Goal: Transaction & Acquisition: Book appointment/travel/reservation

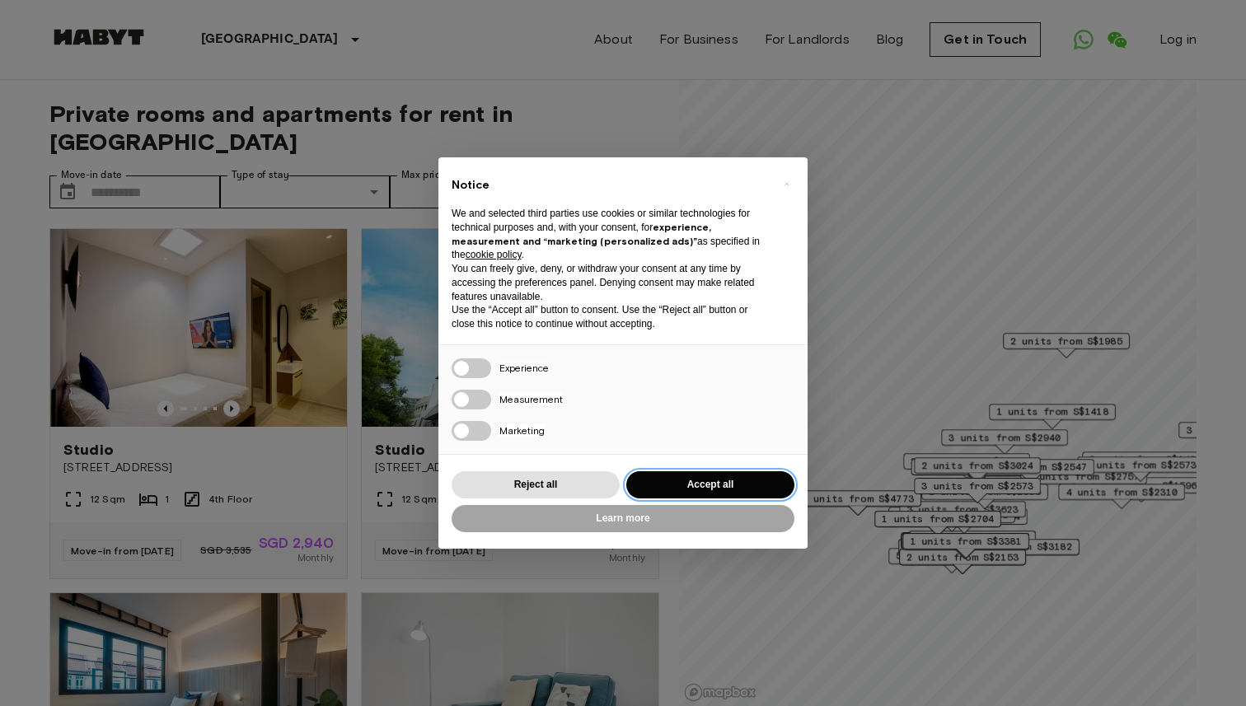
click at [695, 475] on button "Accept all" at bounding box center [710, 484] width 168 height 27
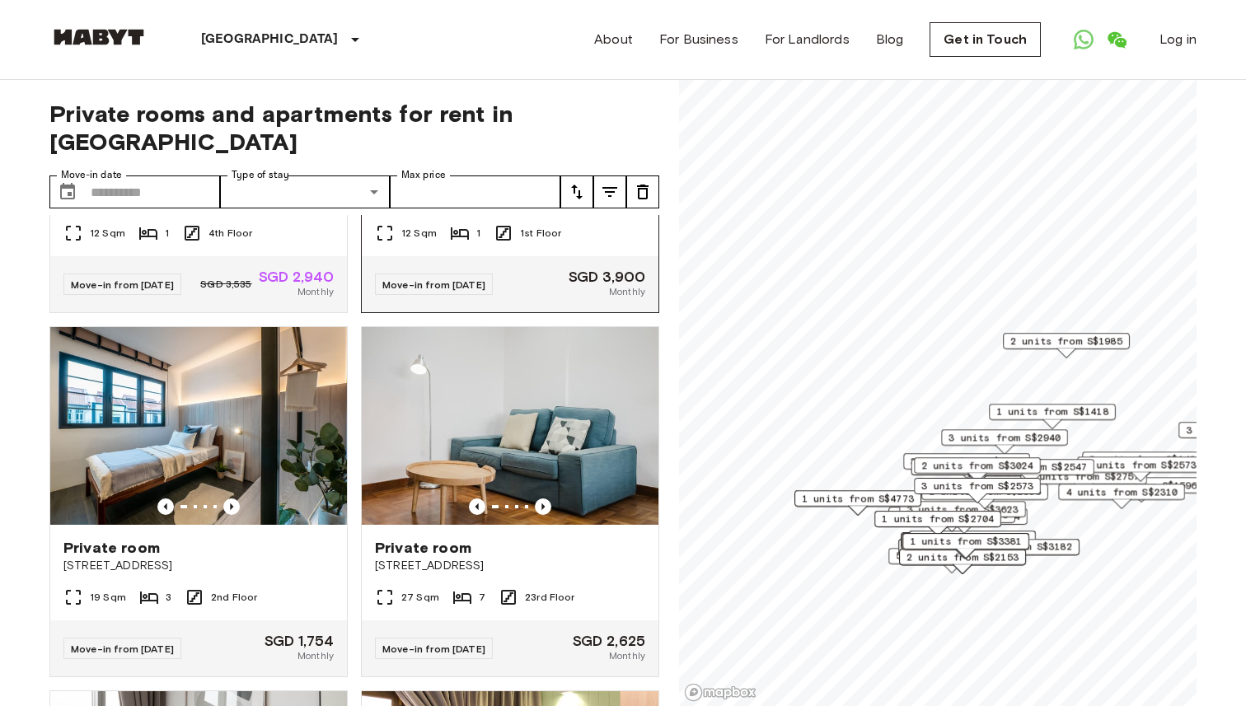
scroll to position [270, 0]
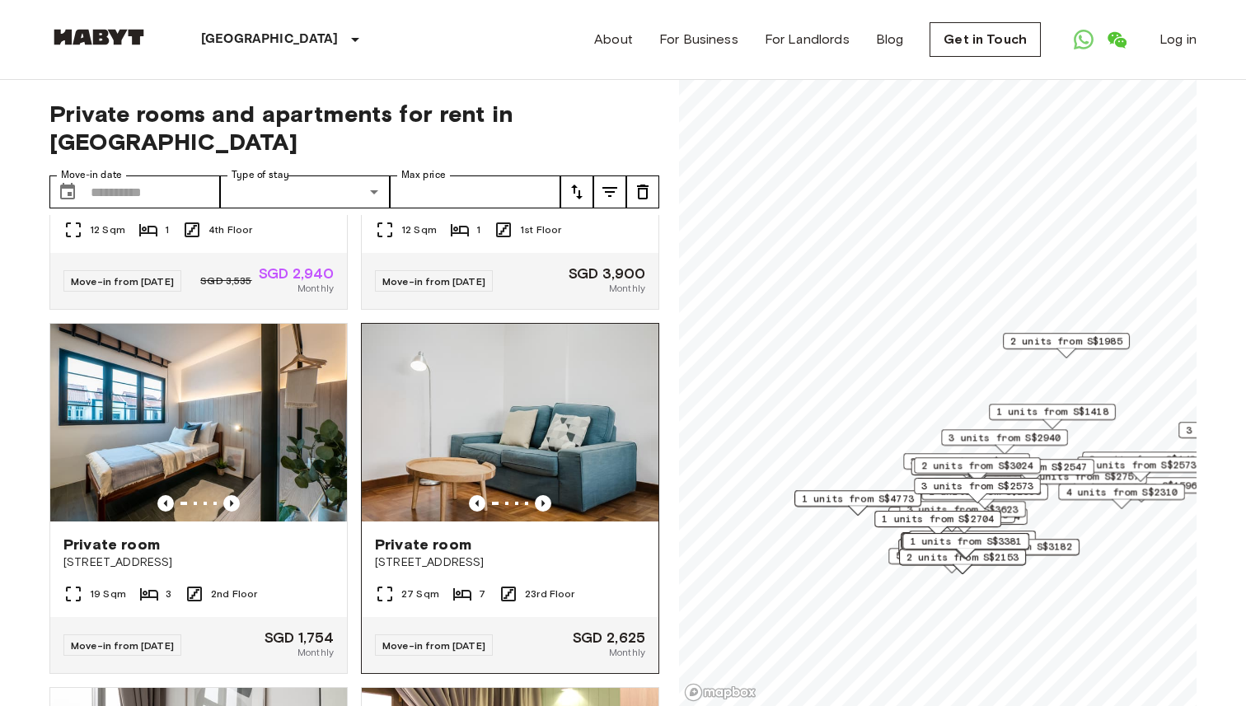
click at [516, 422] on img at bounding box center [510, 423] width 297 height 198
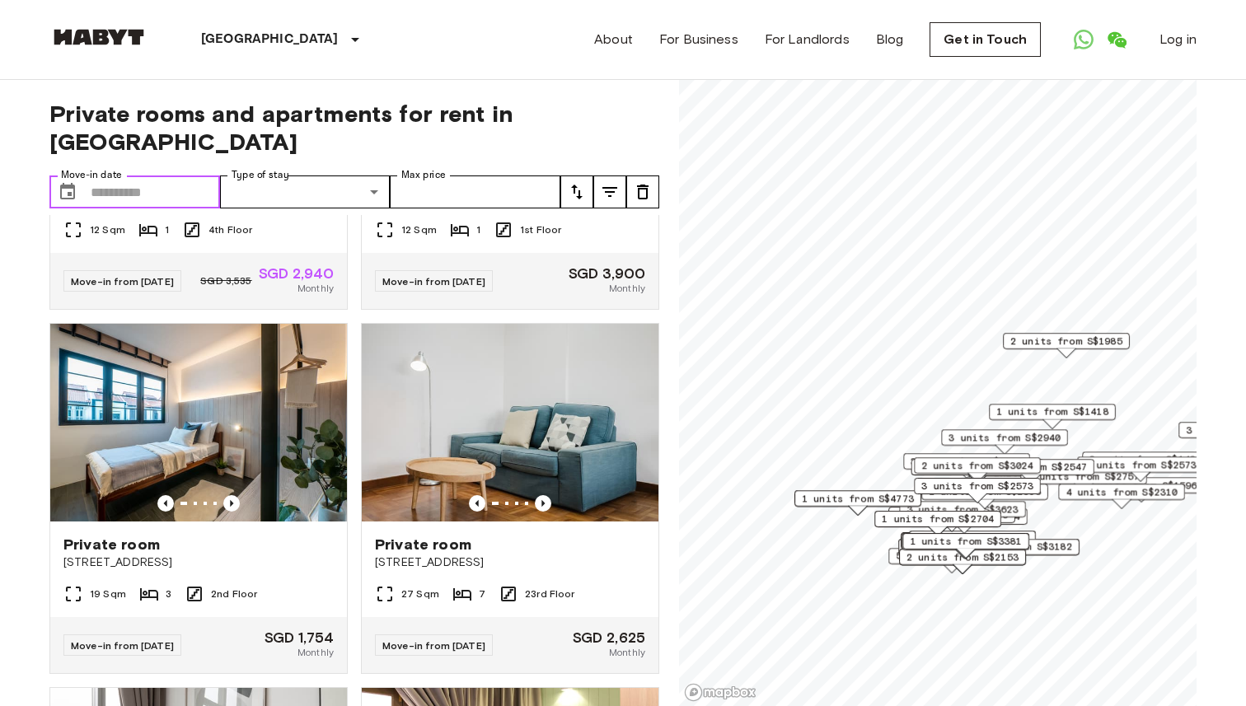
click at [116, 176] on input "Move-in date" at bounding box center [155, 192] width 129 height 33
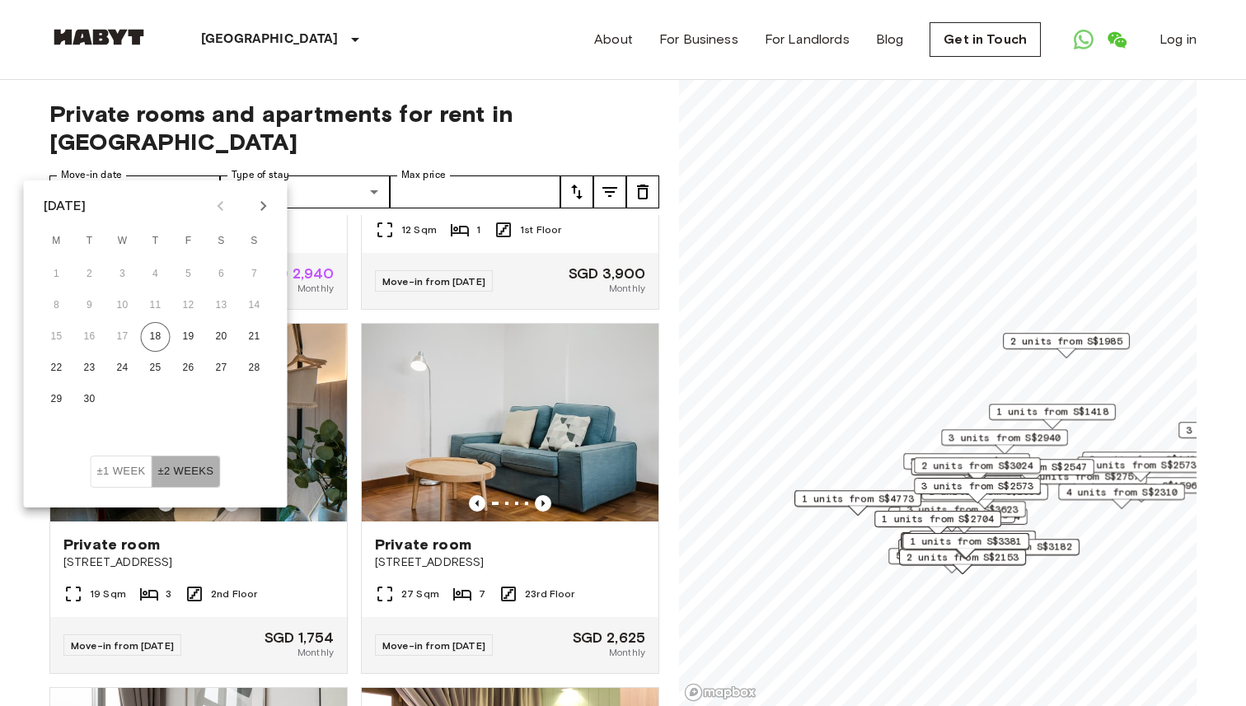
click at [192, 465] on button "±2 weeks" at bounding box center [185, 472] width 69 height 32
click at [261, 203] on icon "Next month" at bounding box center [263, 206] width 6 height 10
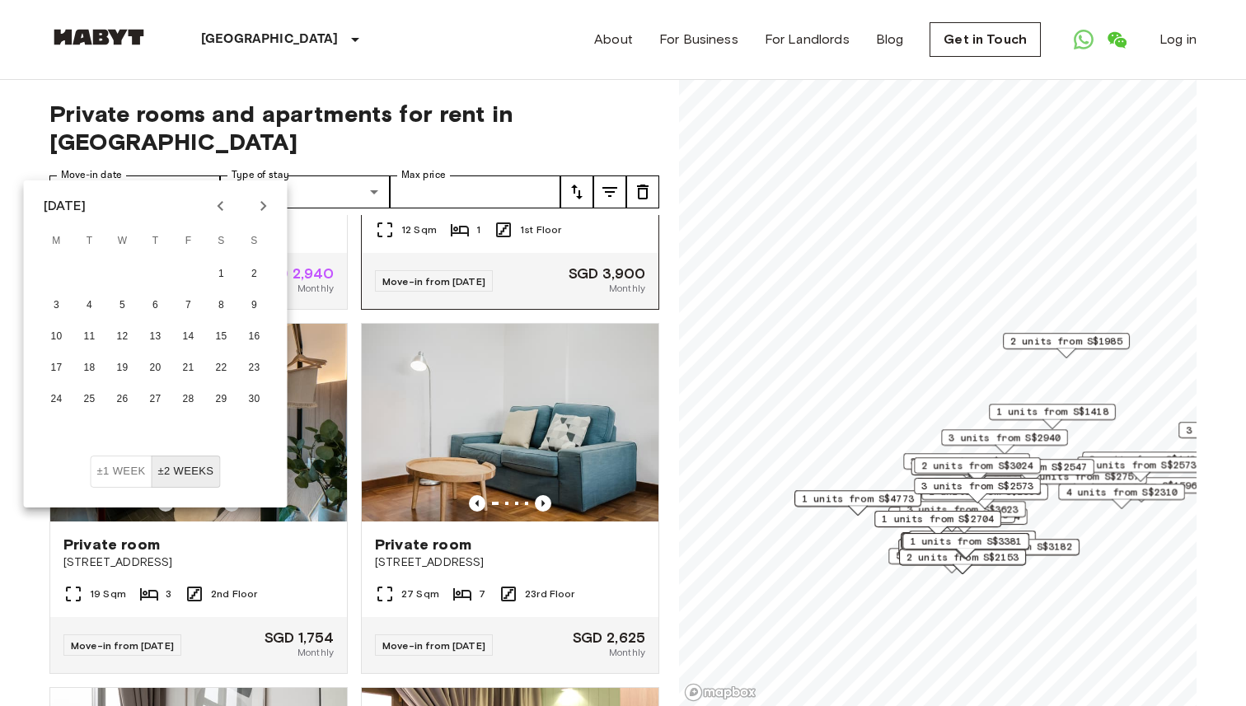
click at [401, 270] on div "Move-in from 19 Sep 25 SGD 3,900 Monthly" at bounding box center [510, 281] width 297 height 56
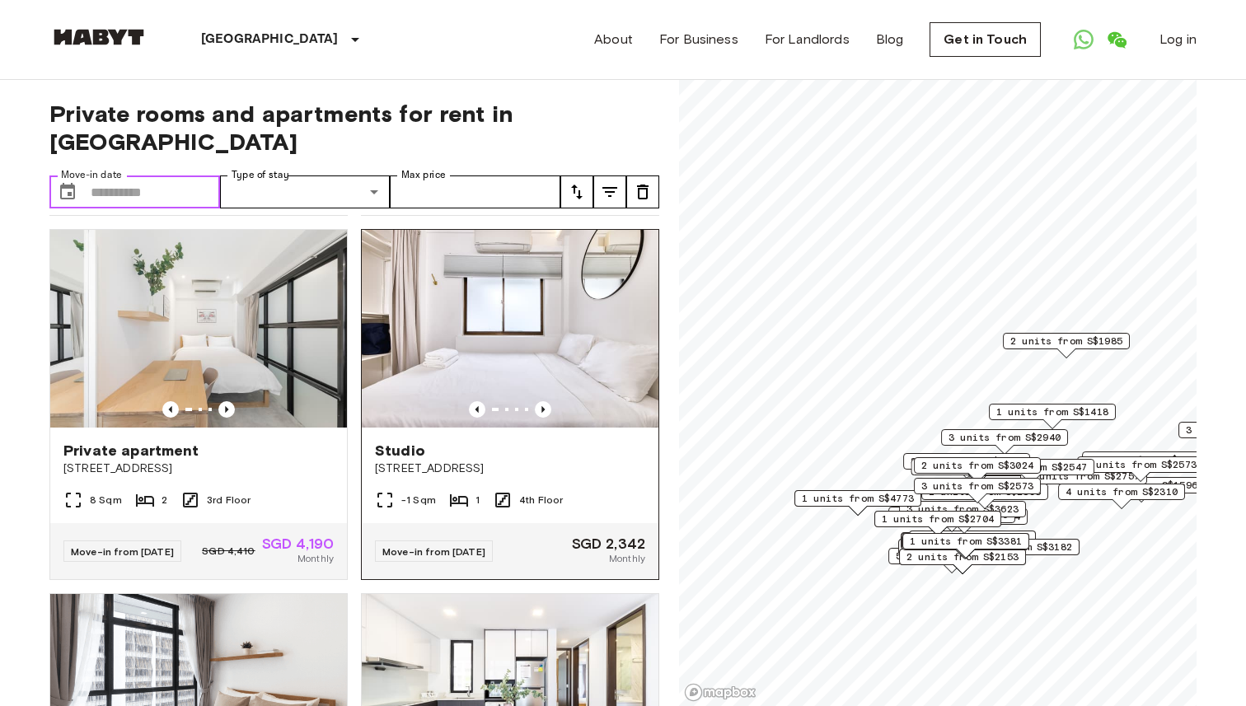
scroll to position [4027, 0]
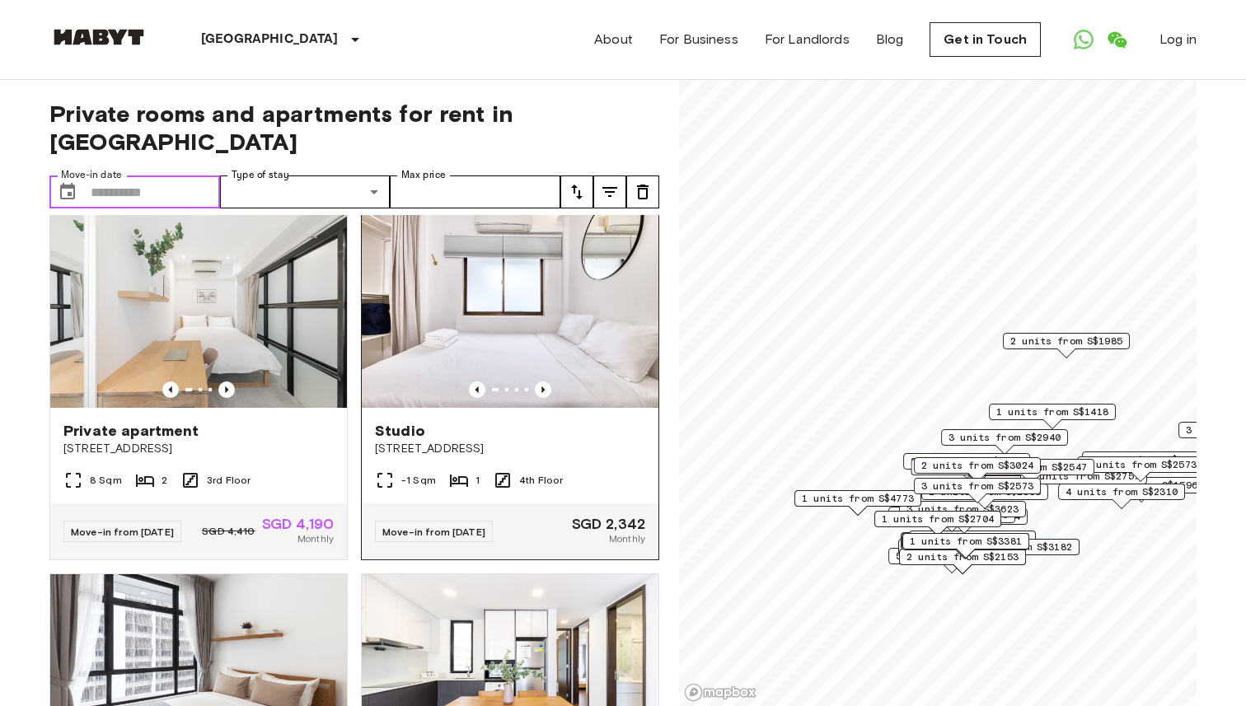
click at [487, 389] on img at bounding box center [510, 309] width 297 height 198
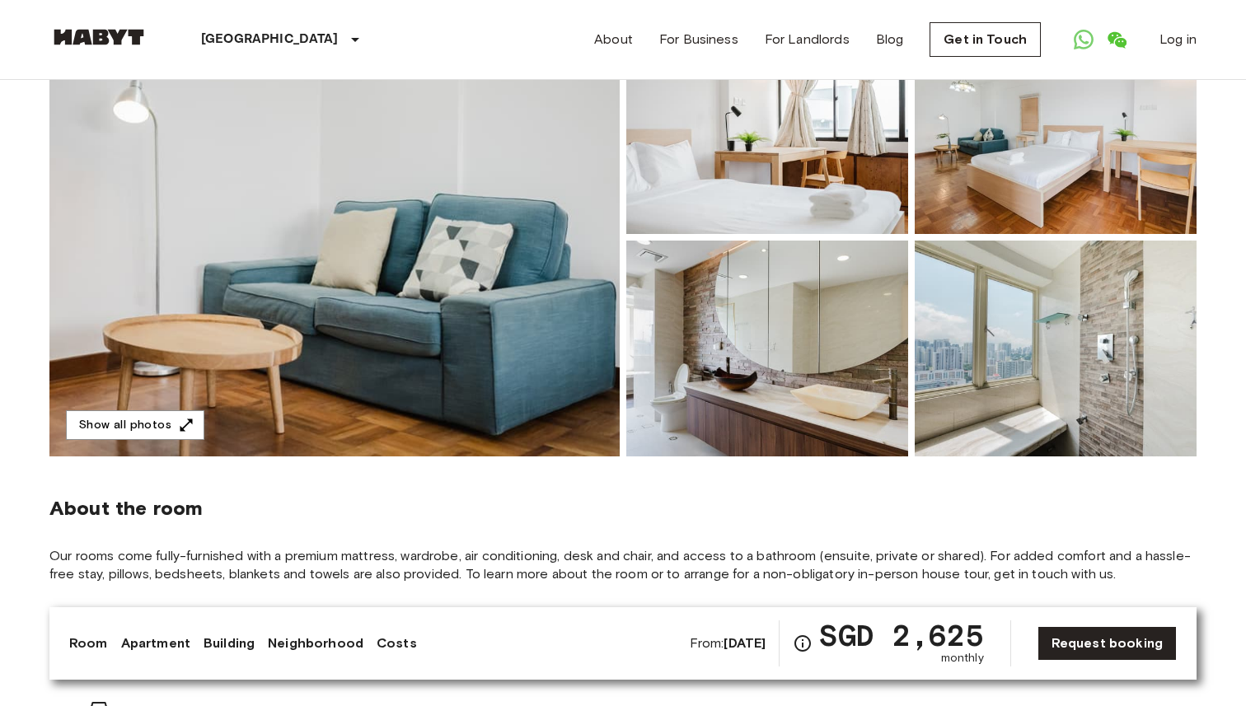
scroll to position [201, 0]
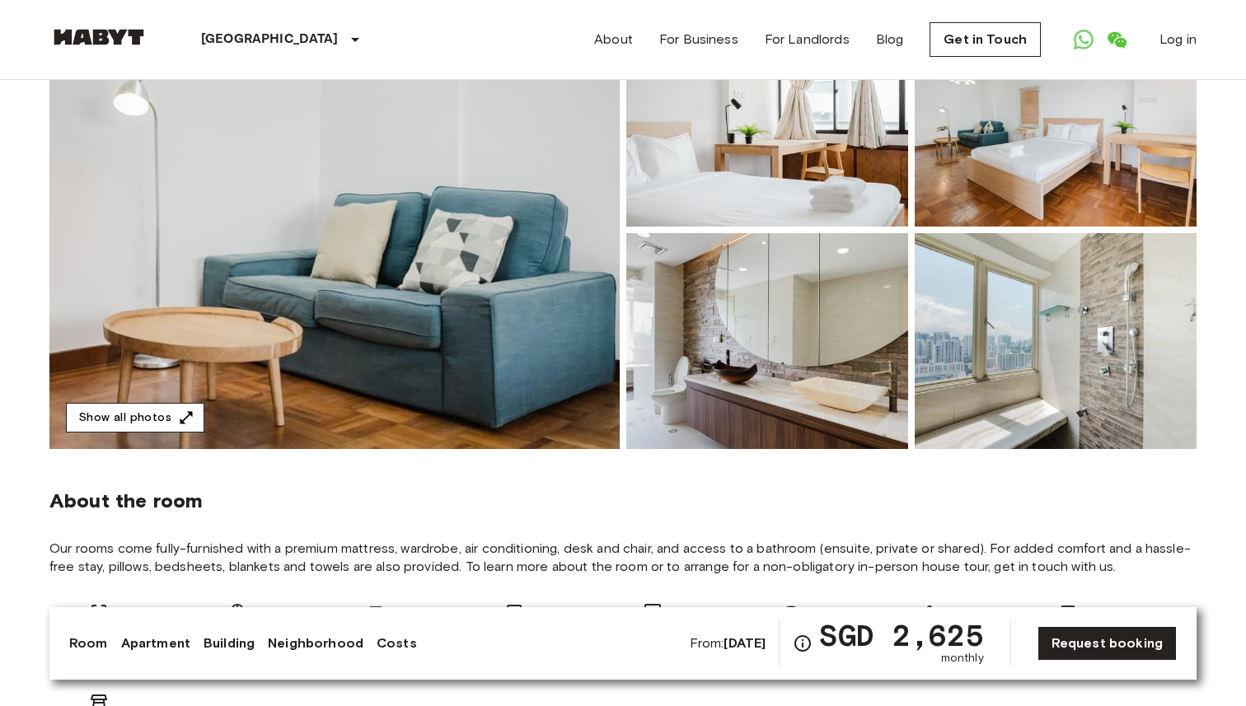
click at [178, 412] on icon "button" at bounding box center [186, 418] width 16 height 16
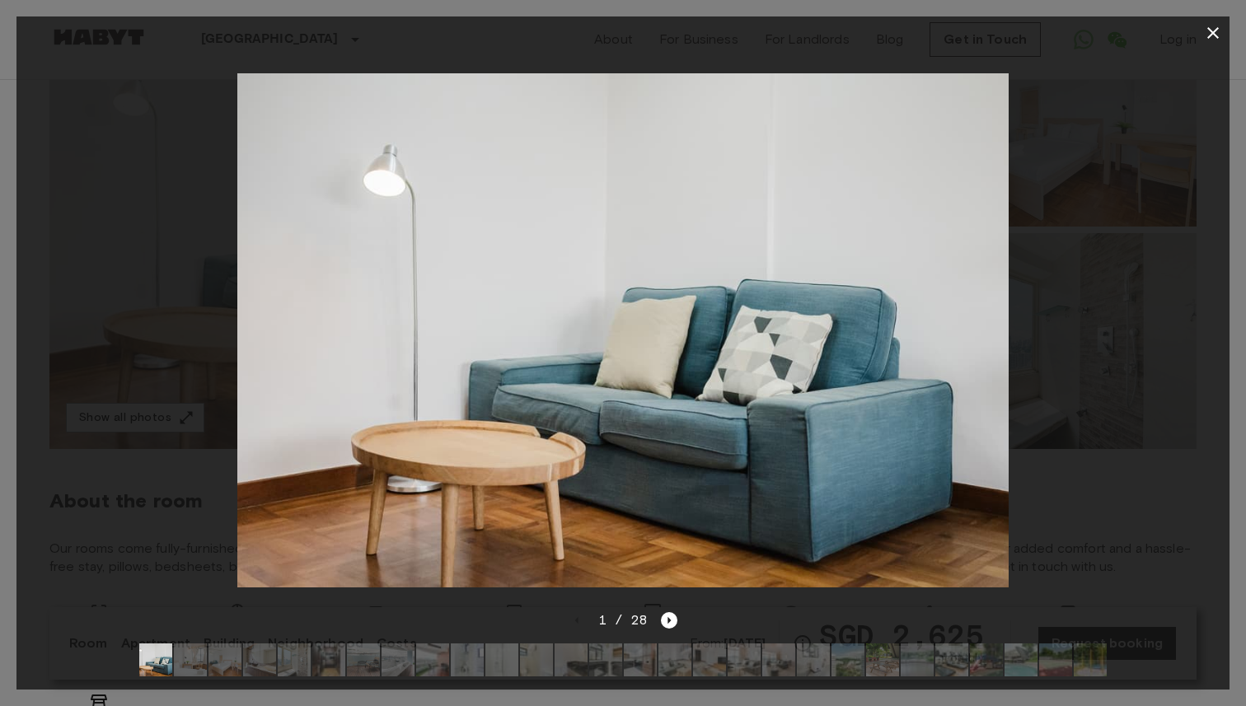
click at [1085, 218] on div at bounding box center [622, 329] width 1213 height 561
click at [746, 233] on img at bounding box center [623, 330] width 772 height 514
click at [872, 320] on img at bounding box center [622, 330] width 772 height 514
click at [1237, 104] on div at bounding box center [623, 353] width 1246 height 706
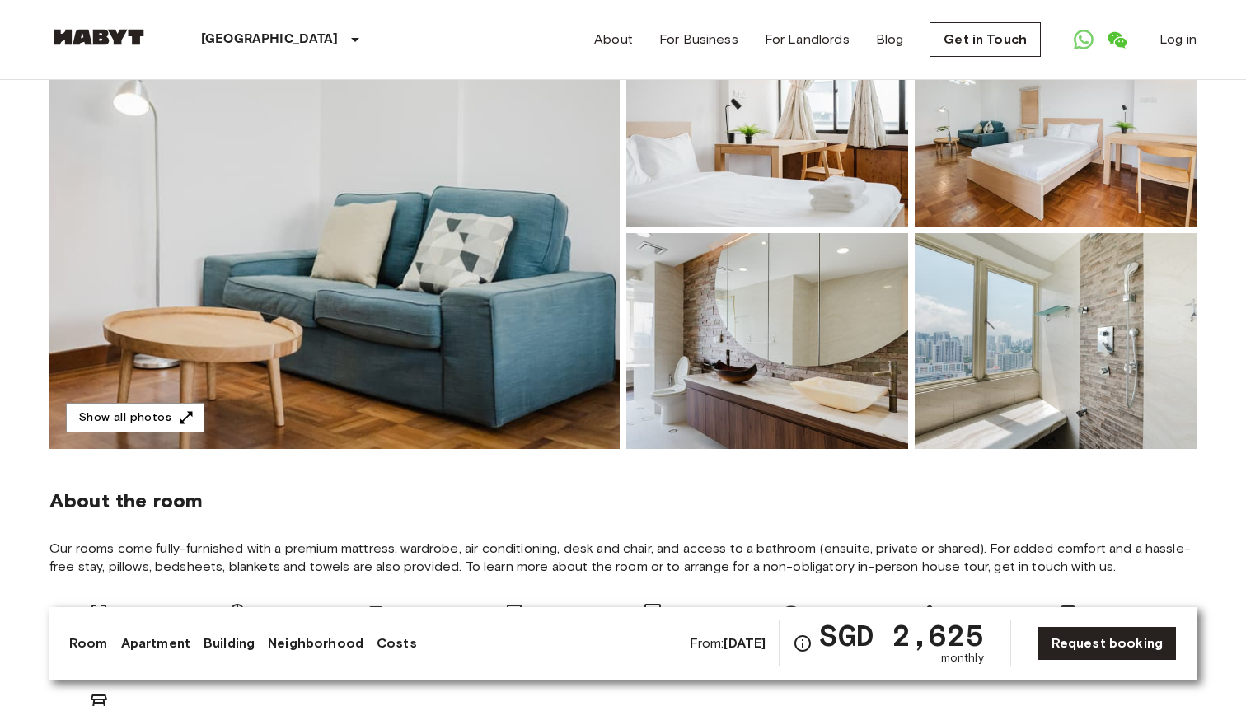
click at [730, 327] on img at bounding box center [767, 341] width 282 height 216
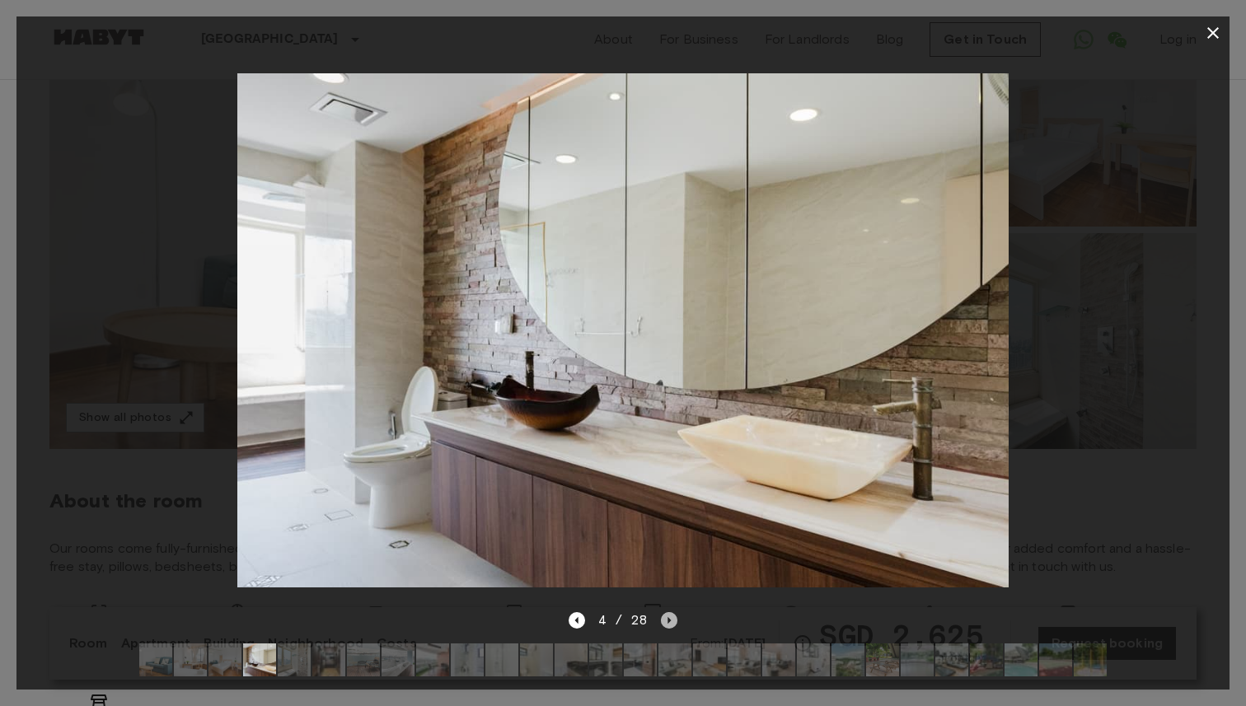
click at [673, 627] on icon "Next image" at bounding box center [669, 620] width 16 height 16
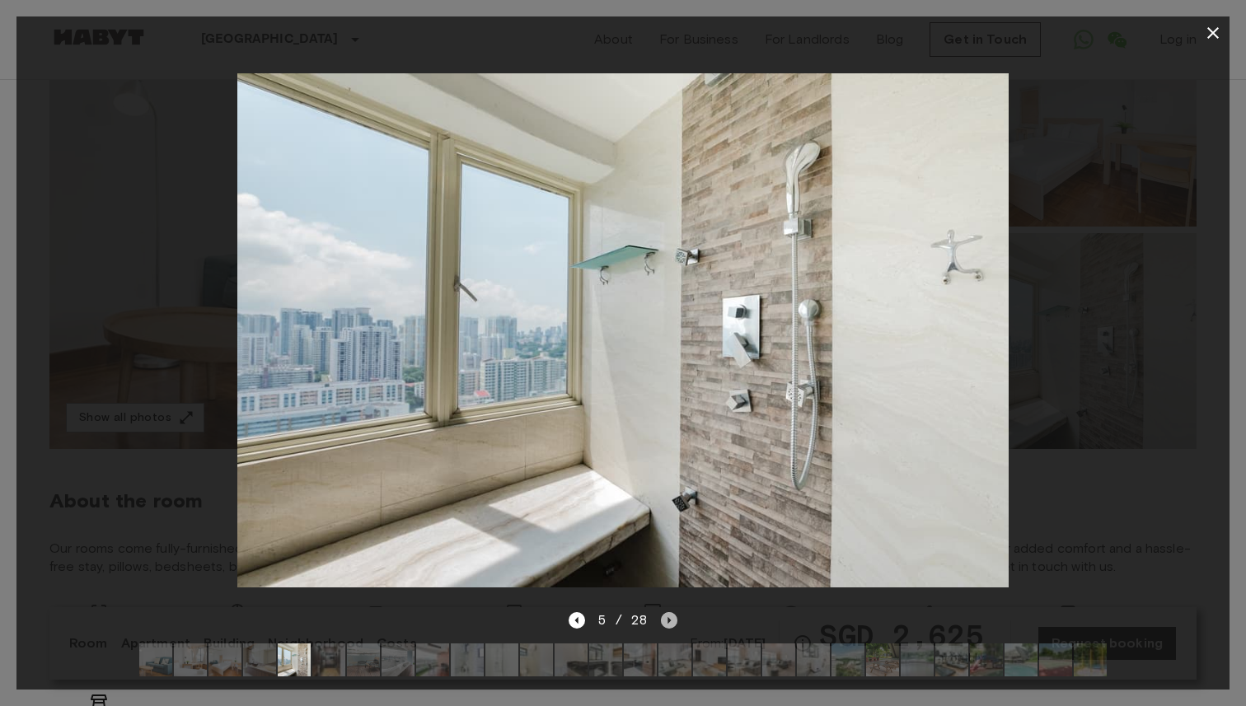
click at [673, 627] on icon "Next image" at bounding box center [669, 620] width 16 height 16
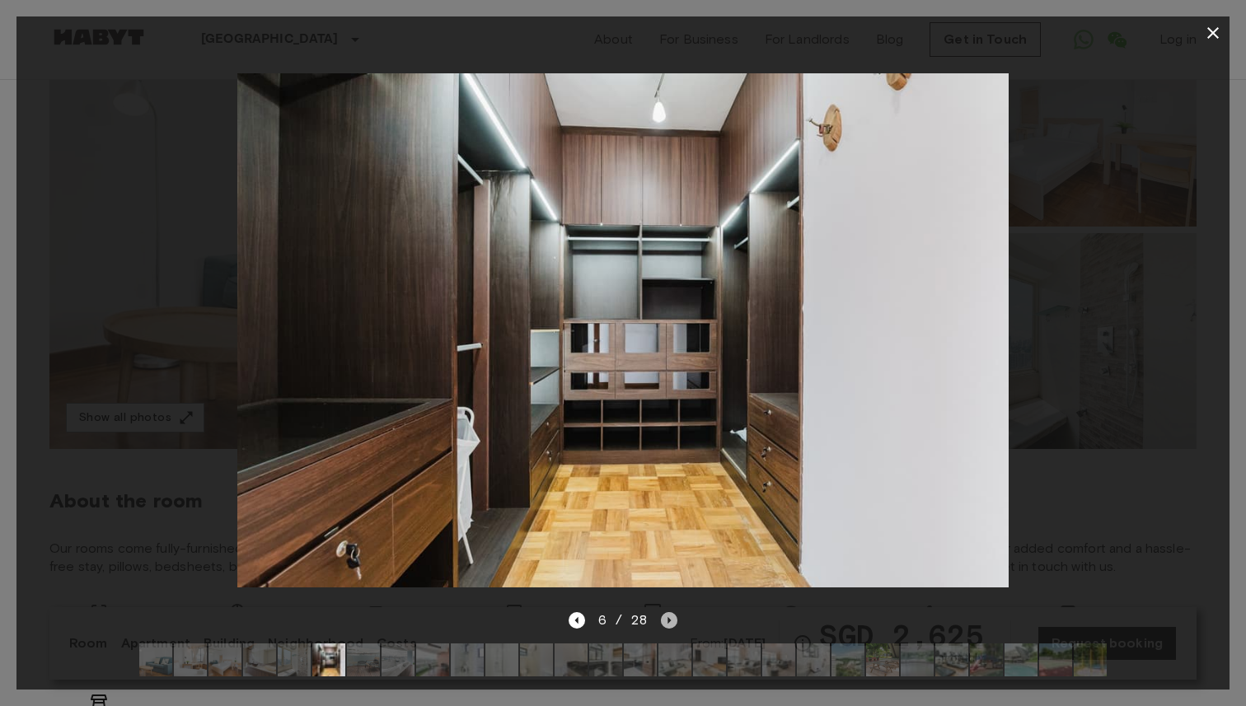
click at [673, 627] on icon "Next image" at bounding box center [669, 620] width 16 height 16
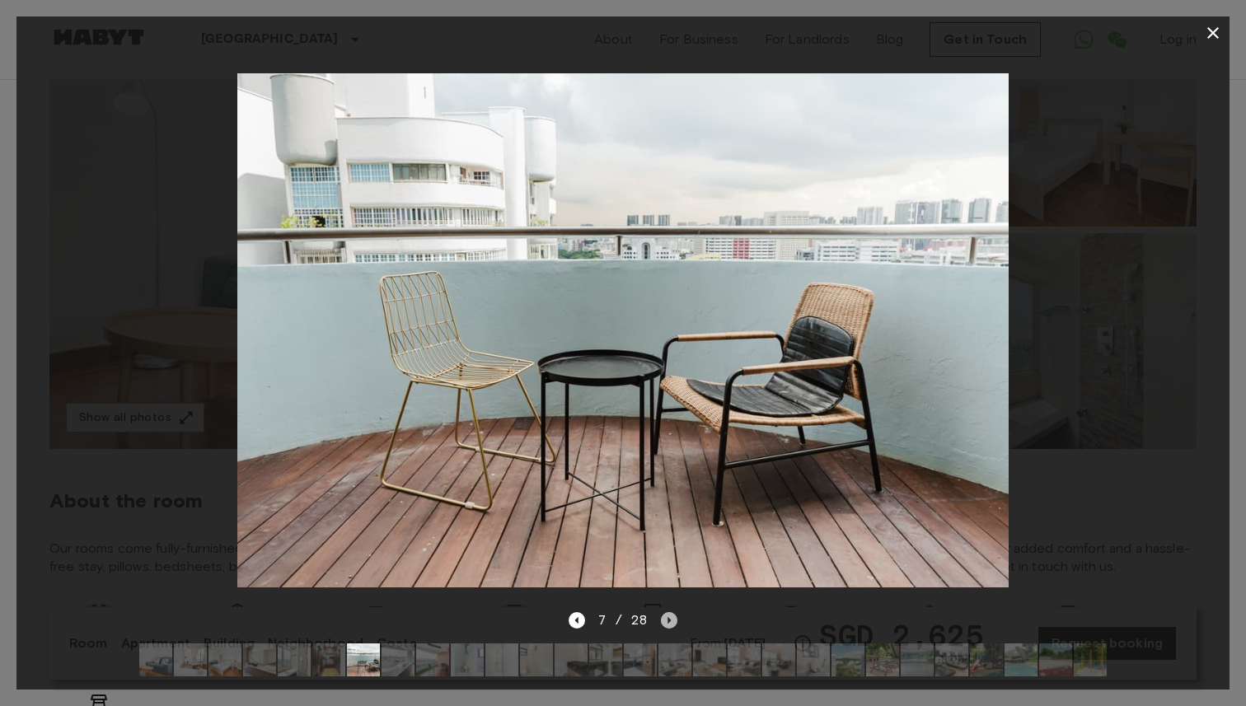
click at [673, 627] on icon "Next image" at bounding box center [669, 620] width 16 height 16
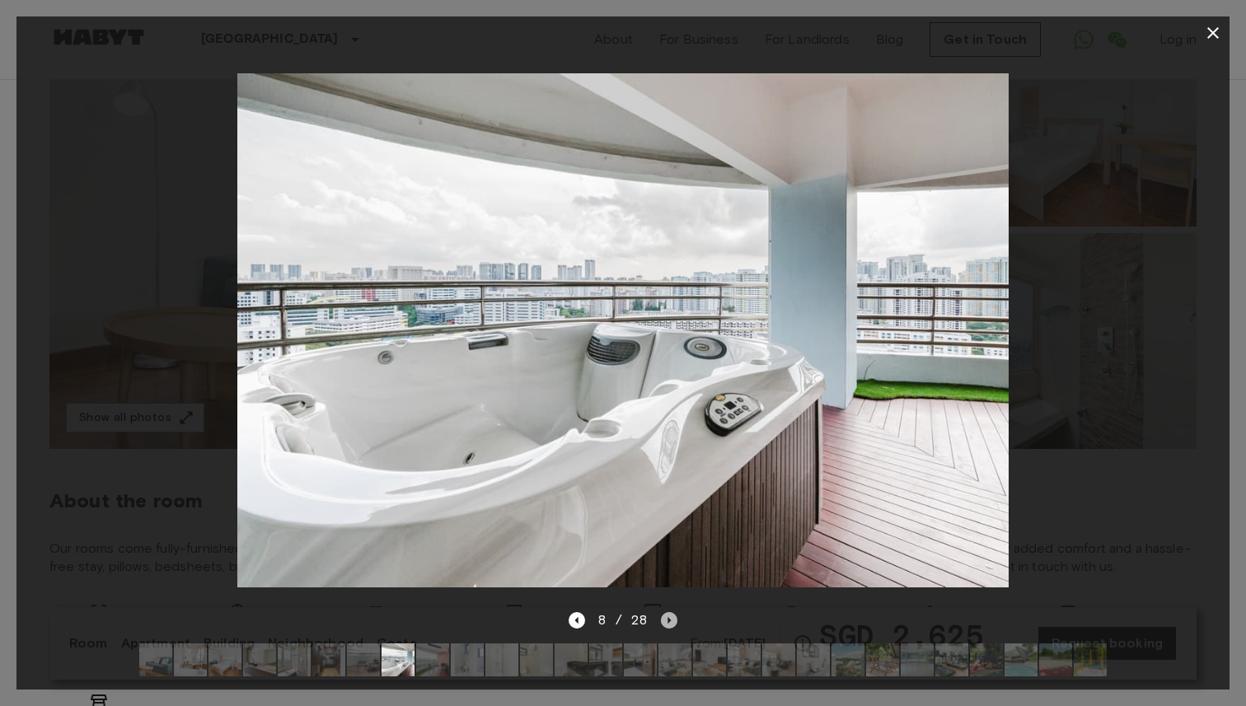
click at [673, 627] on icon "Next image" at bounding box center [669, 620] width 16 height 16
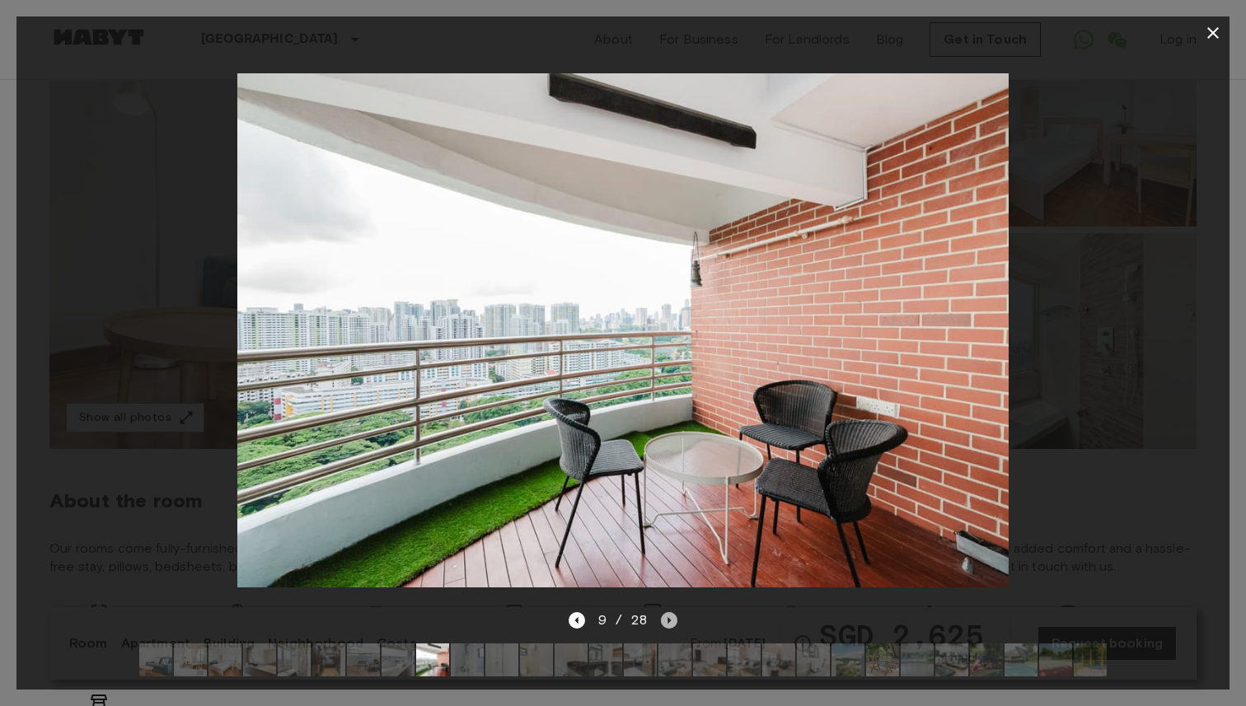
click at [673, 627] on icon "Next image" at bounding box center [669, 620] width 16 height 16
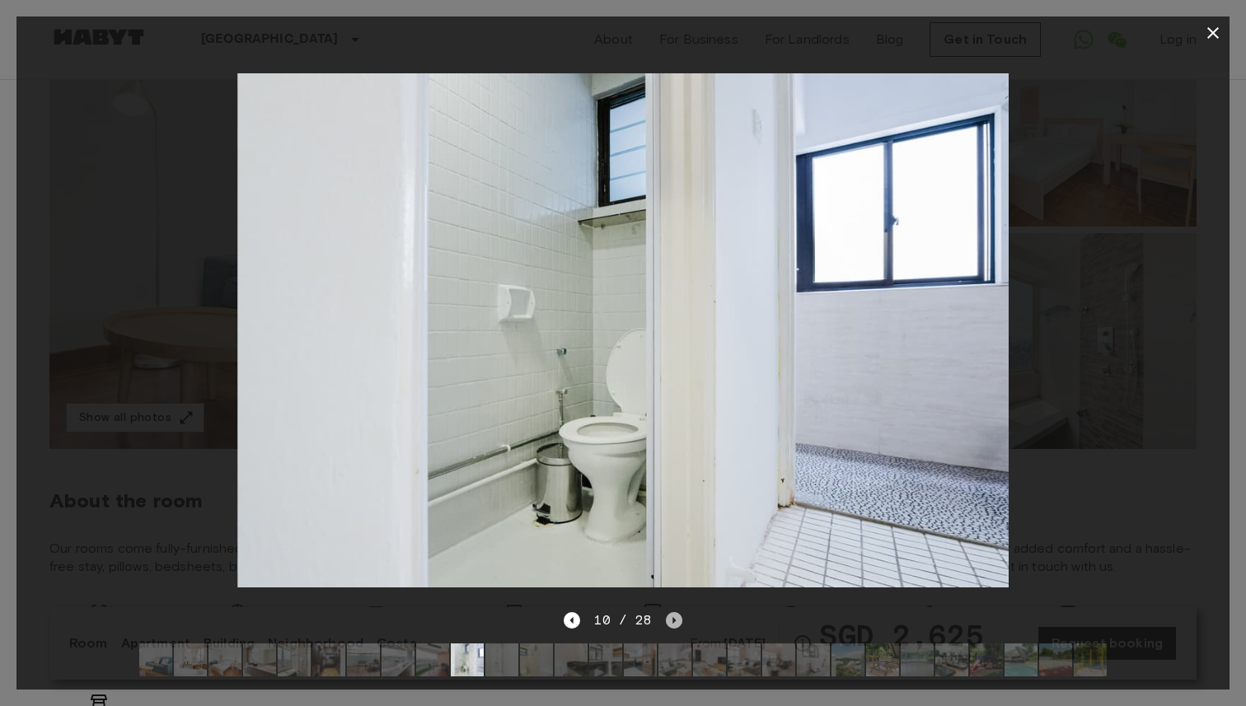
click at [673, 627] on icon "Next image" at bounding box center [674, 620] width 16 height 16
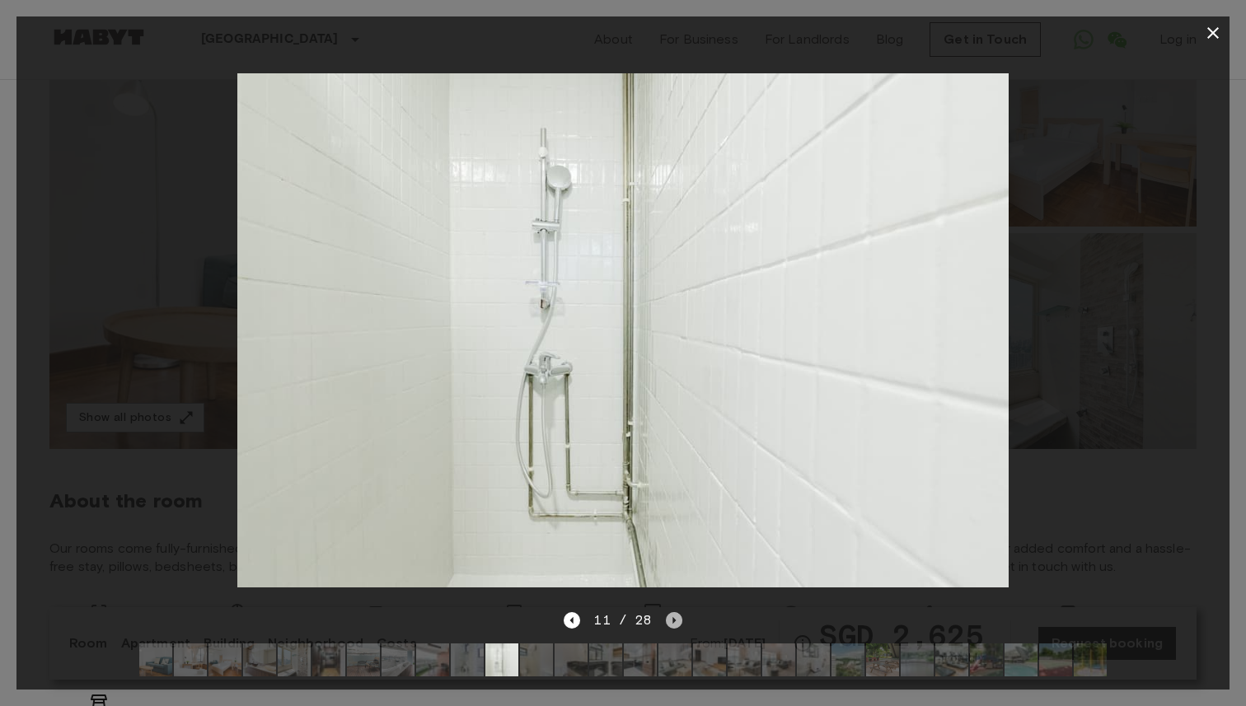
click at [673, 627] on icon "Next image" at bounding box center [674, 620] width 16 height 16
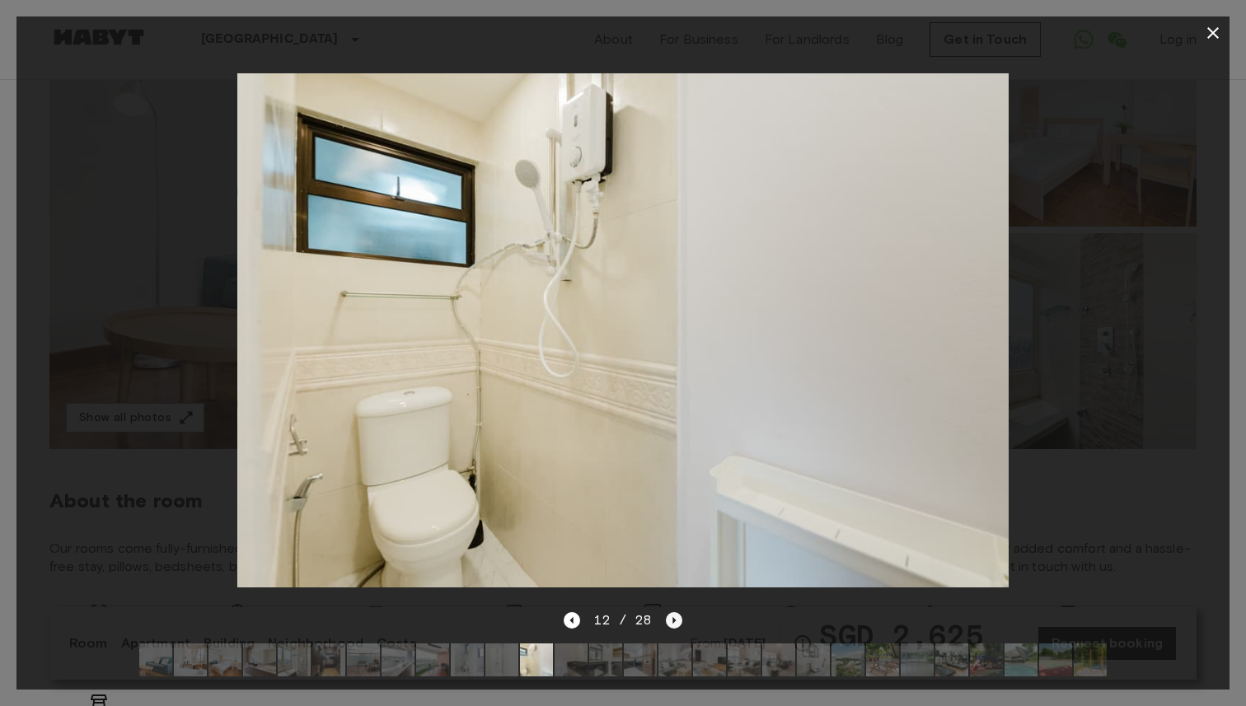
click at [673, 627] on icon "Next image" at bounding box center [674, 620] width 16 height 16
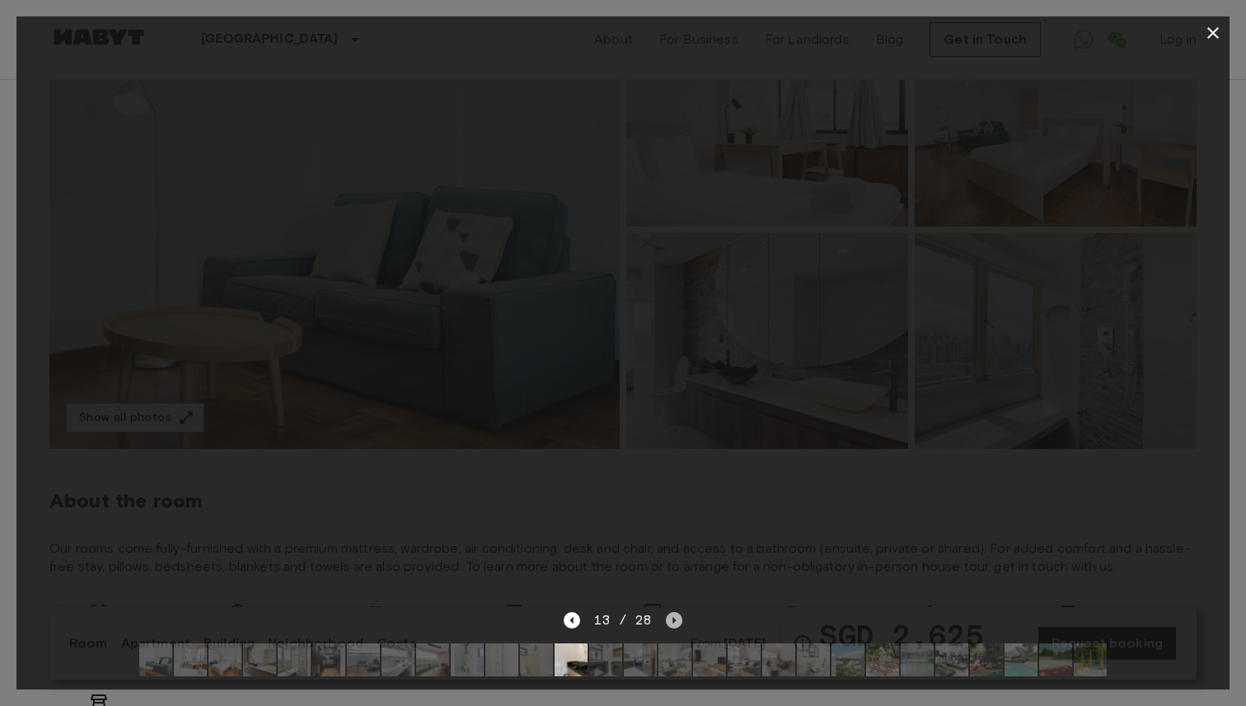
click at [673, 627] on icon "Next image" at bounding box center [674, 620] width 16 height 16
click at [673, 625] on icon "Next image" at bounding box center [674, 620] width 16 height 16
click at [672, 623] on icon "Next image" at bounding box center [674, 620] width 16 height 16
click at [676, 618] on icon "Next image" at bounding box center [674, 620] width 16 height 16
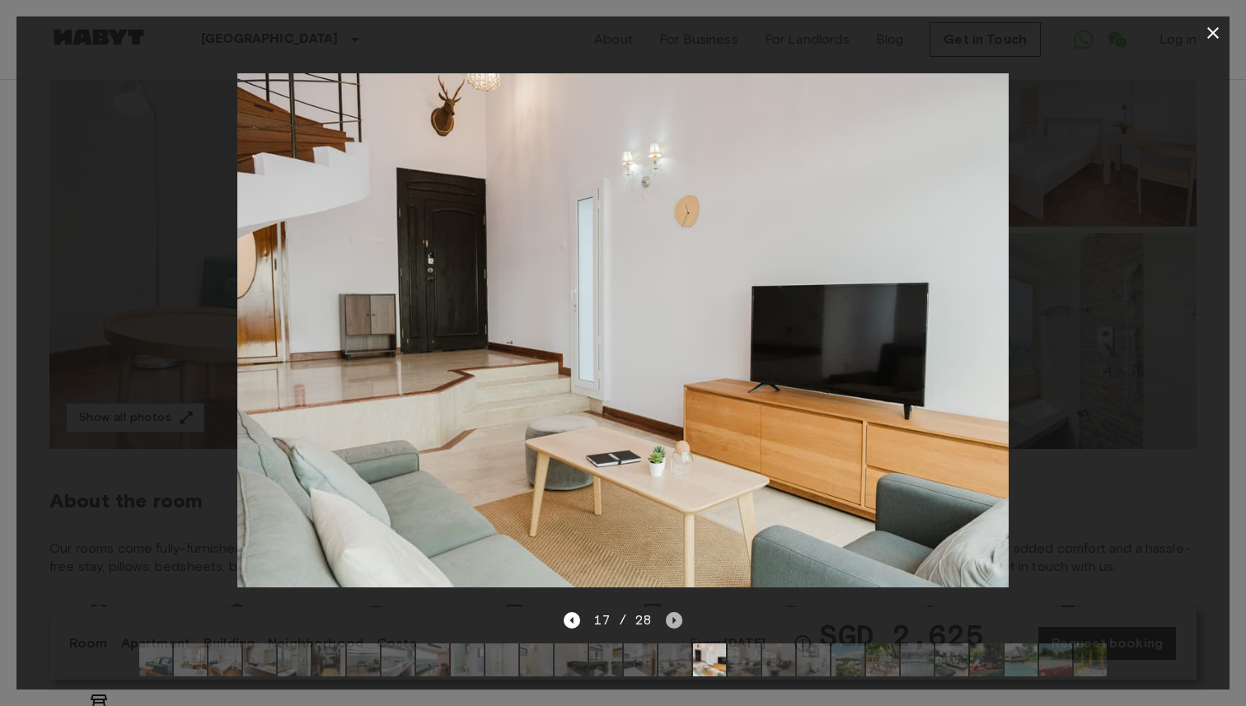
click at [676, 618] on icon "Next image" at bounding box center [674, 620] width 16 height 16
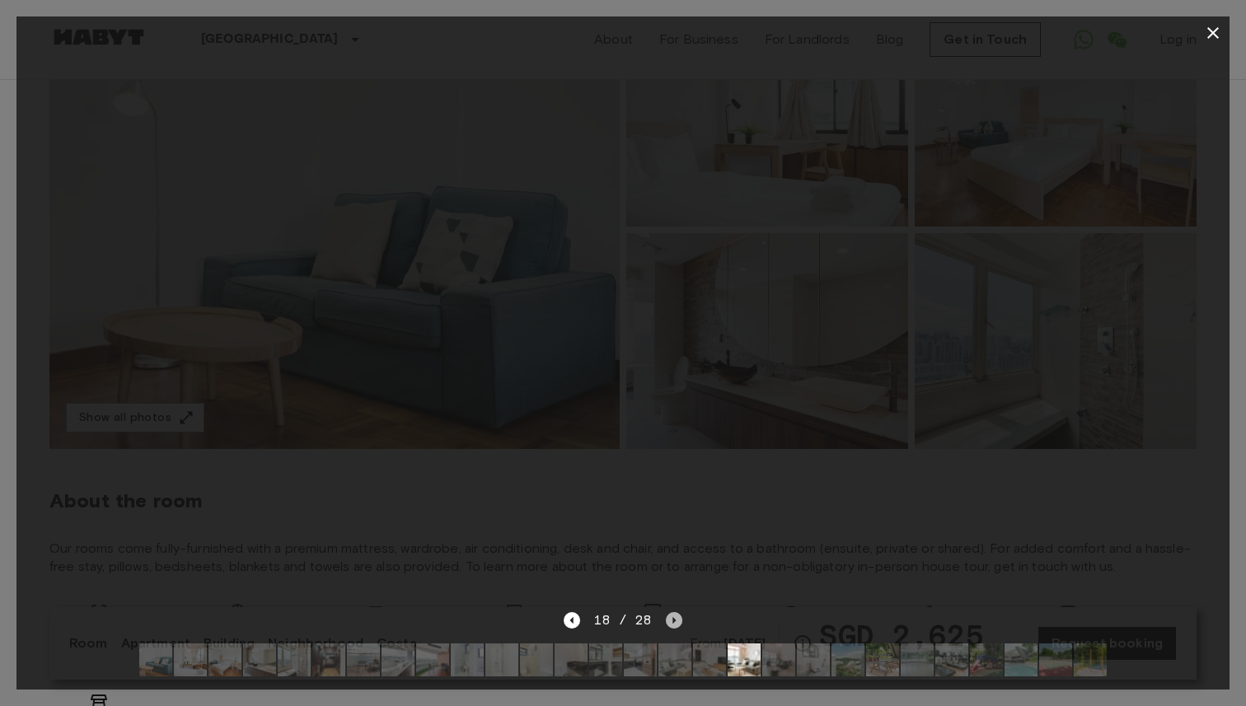
click at [676, 618] on icon "Next image" at bounding box center [674, 620] width 16 height 16
click at [676, 619] on icon "Next image" at bounding box center [674, 620] width 16 height 16
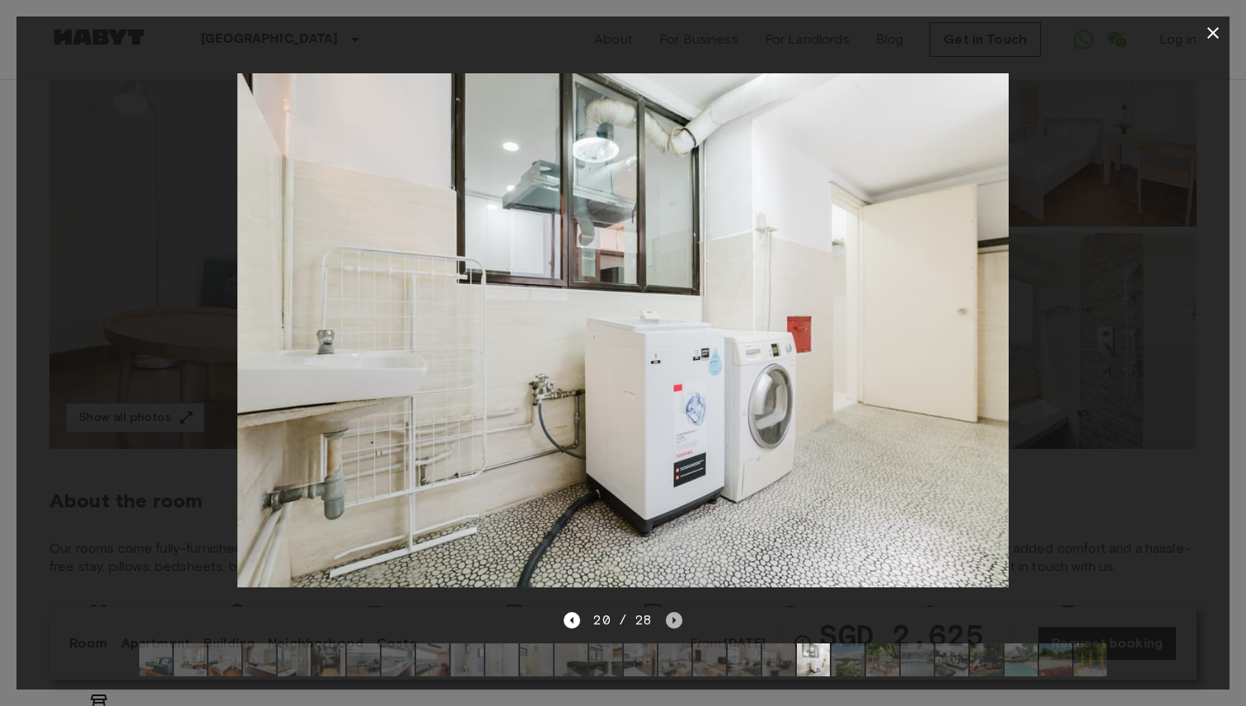
click at [676, 619] on icon "Next image" at bounding box center [674, 620] width 16 height 16
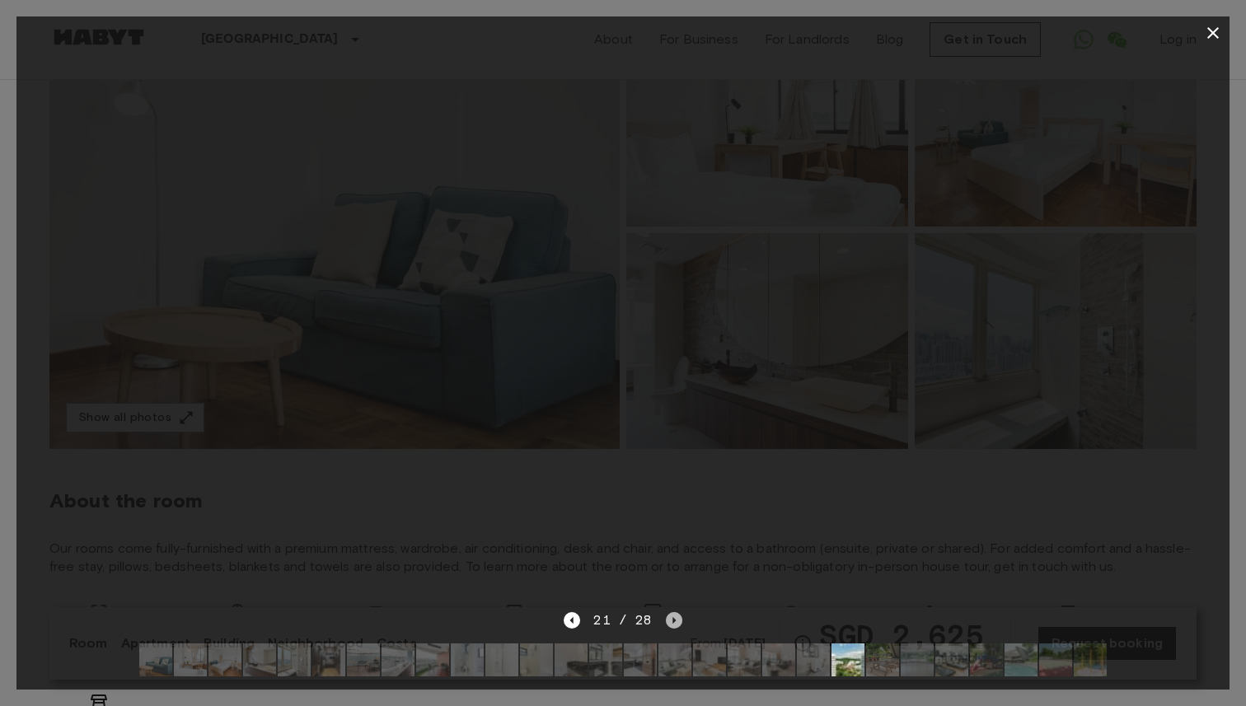
click at [676, 619] on icon "Next image" at bounding box center [674, 620] width 16 height 16
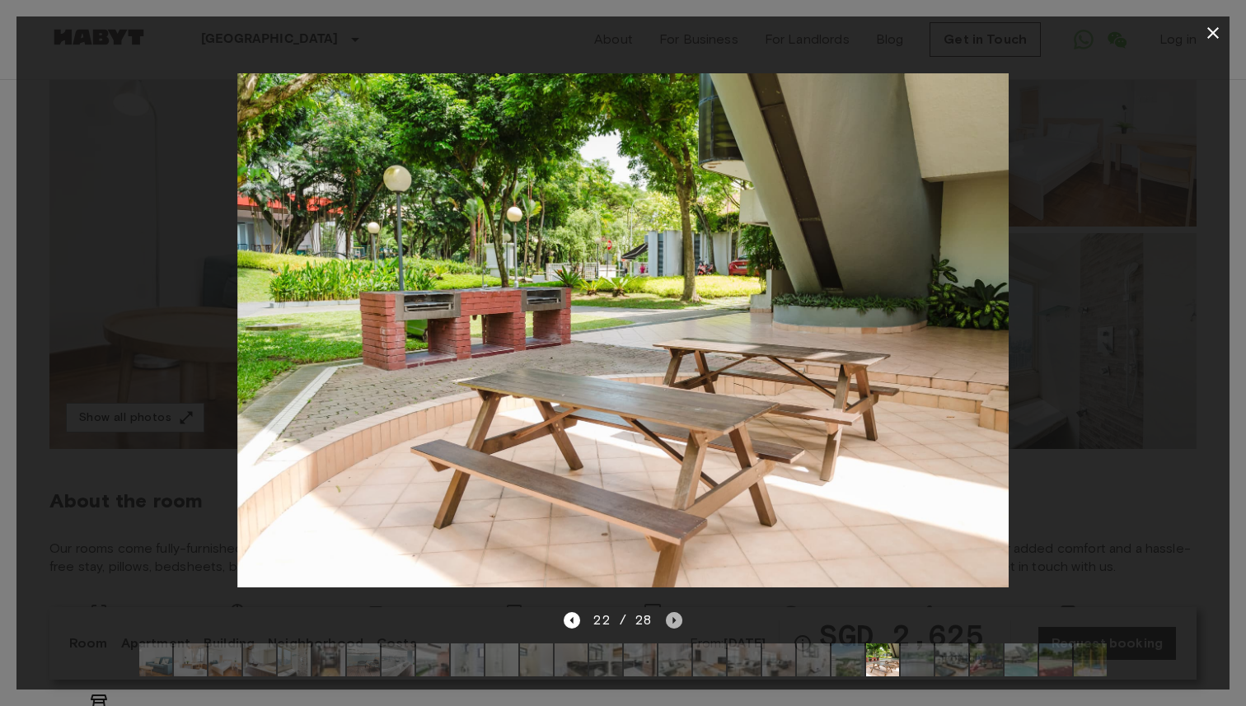
click at [676, 619] on icon "Next image" at bounding box center [674, 620] width 16 height 16
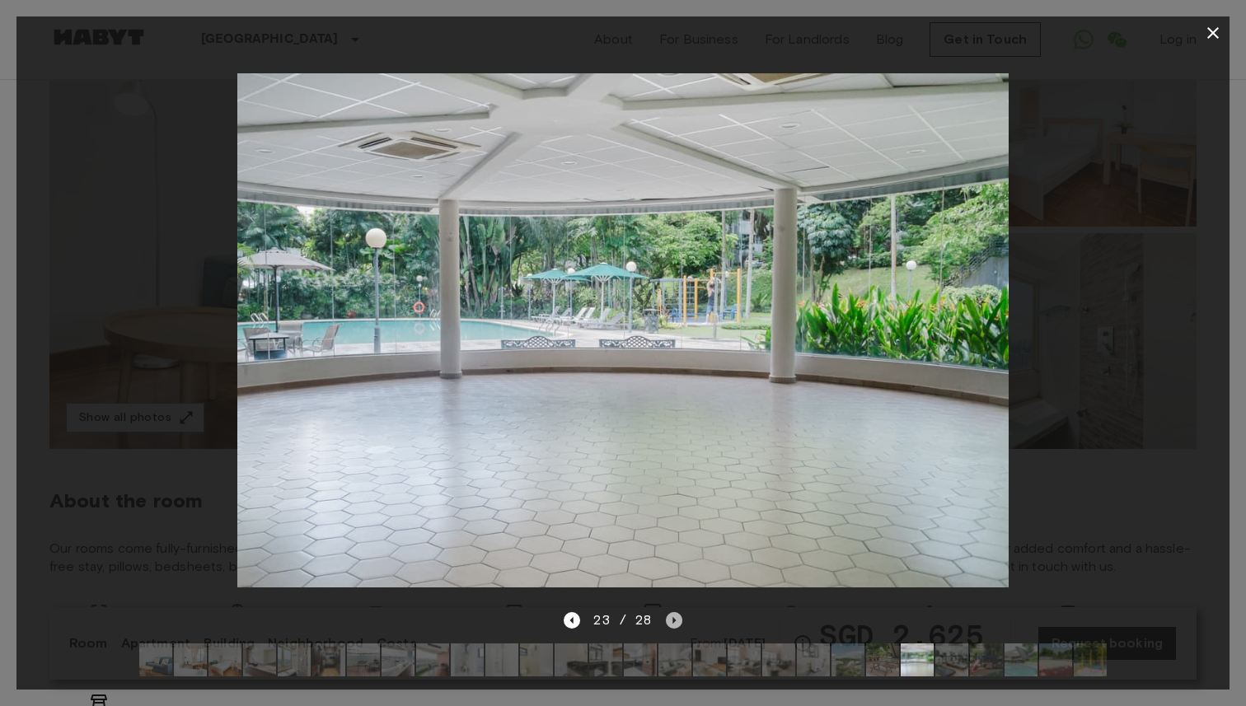
click at [676, 619] on icon "Next image" at bounding box center [674, 620] width 16 height 16
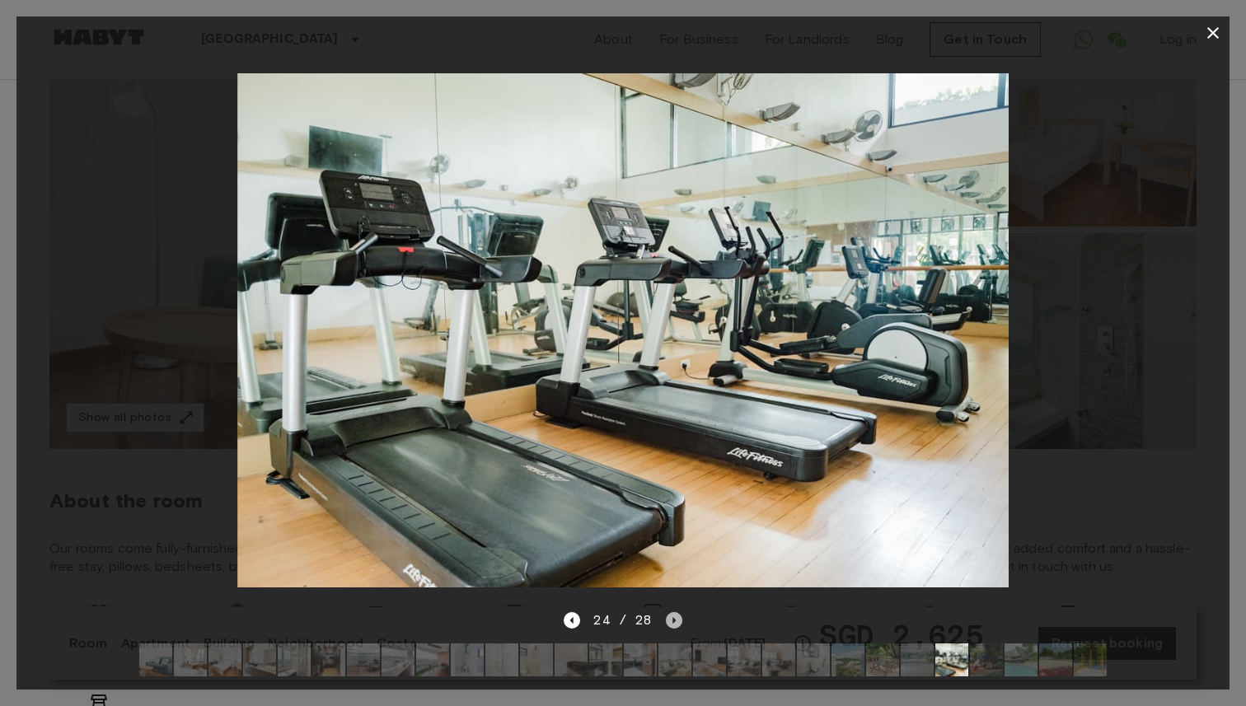
click at [676, 619] on icon "Next image" at bounding box center [674, 620] width 16 height 16
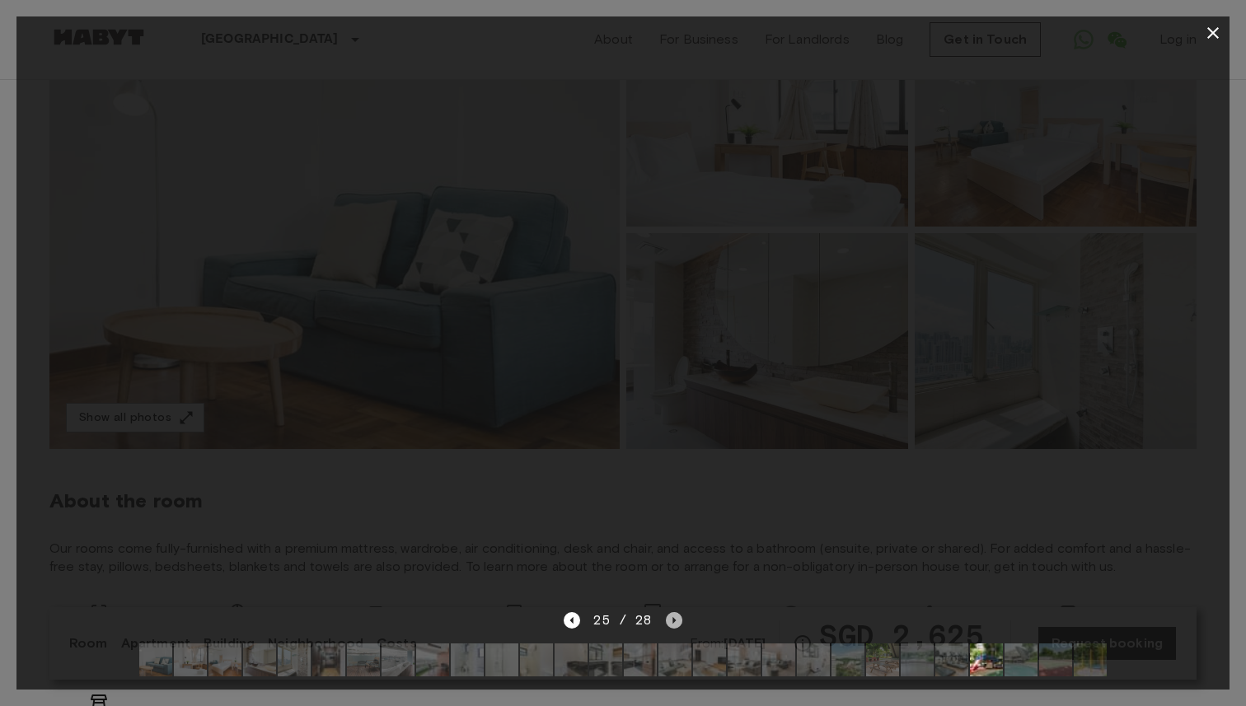
click at [676, 619] on icon "Next image" at bounding box center [674, 620] width 16 height 16
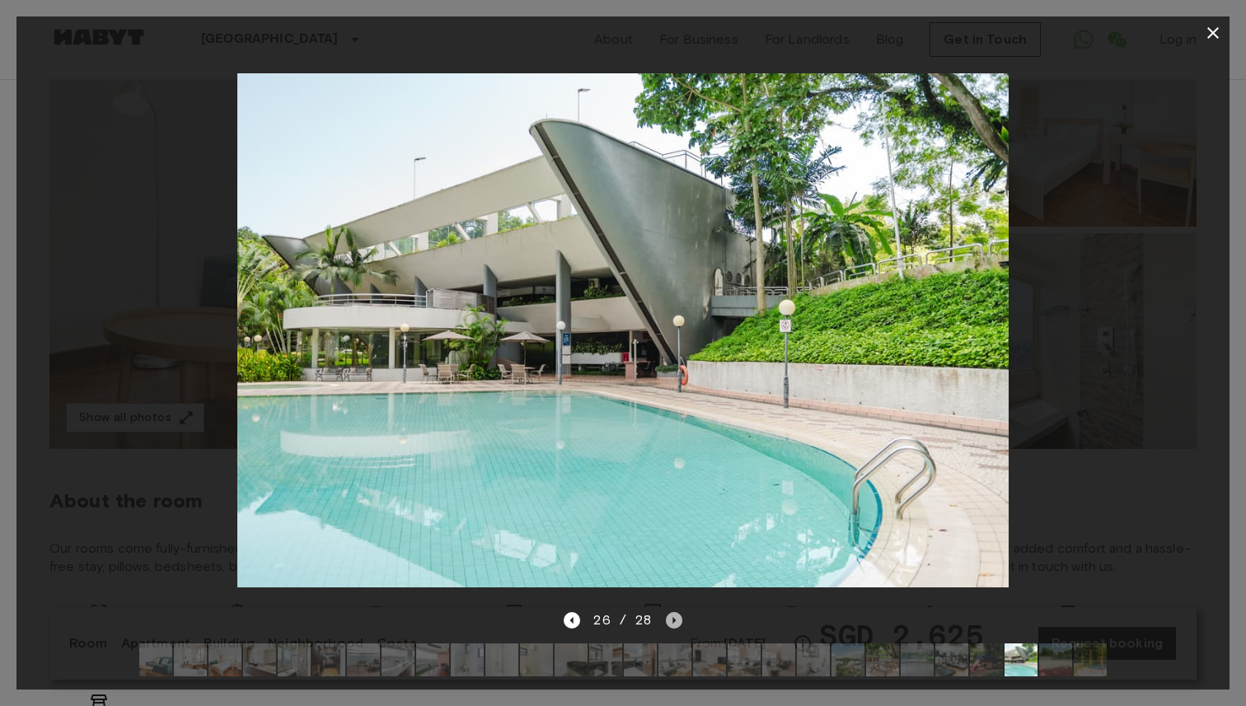
click at [676, 619] on icon "Next image" at bounding box center [674, 620] width 16 height 16
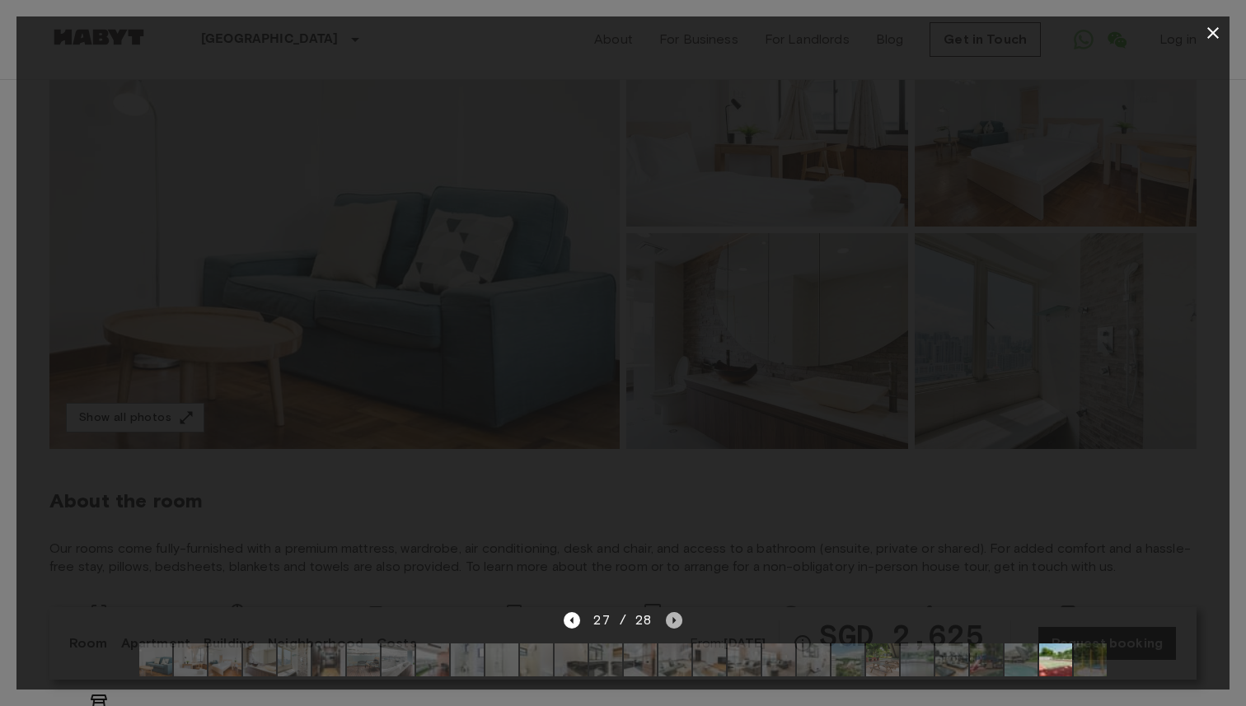
click at [676, 619] on icon "Next image" at bounding box center [674, 620] width 16 height 16
click at [676, 619] on div "28 / 28" at bounding box center [623, 621] width 118 height 20
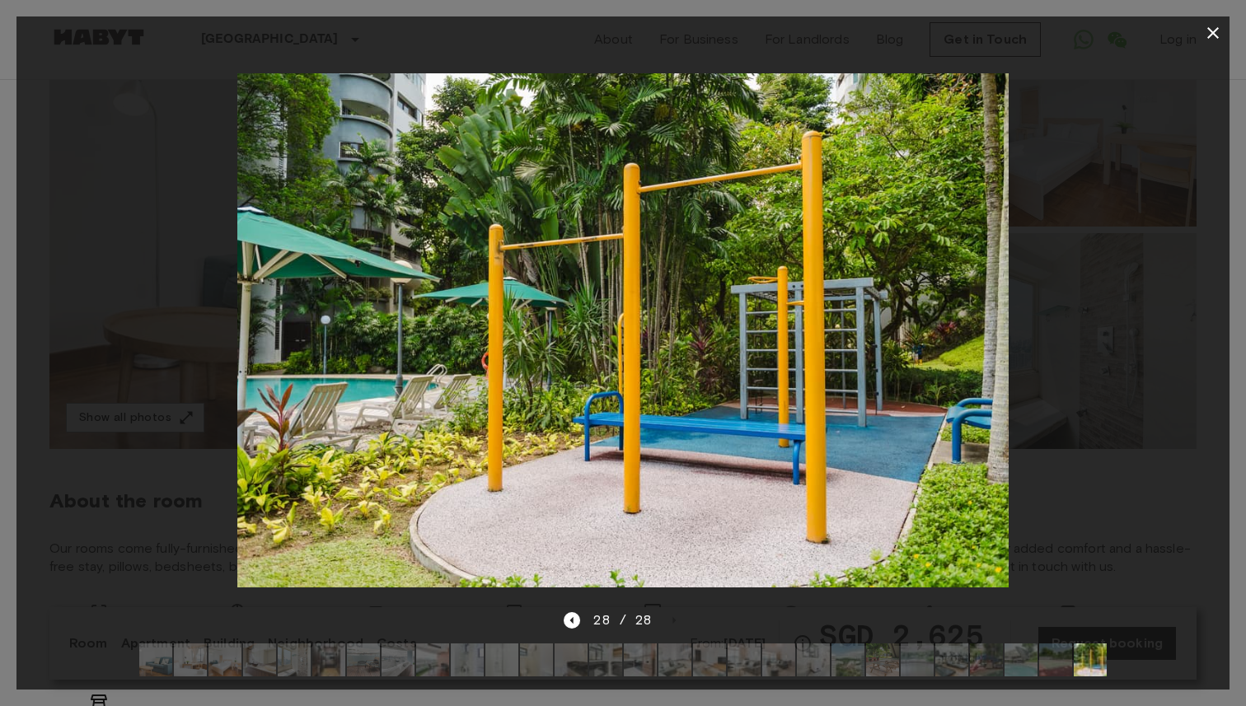
click at [669, 618] on div "28 / 28" at bounding box center [623, 621] width 118 height 20
click at [1211, 32] on icon "button" at bounding box center [1213, 33] width 20 height 20
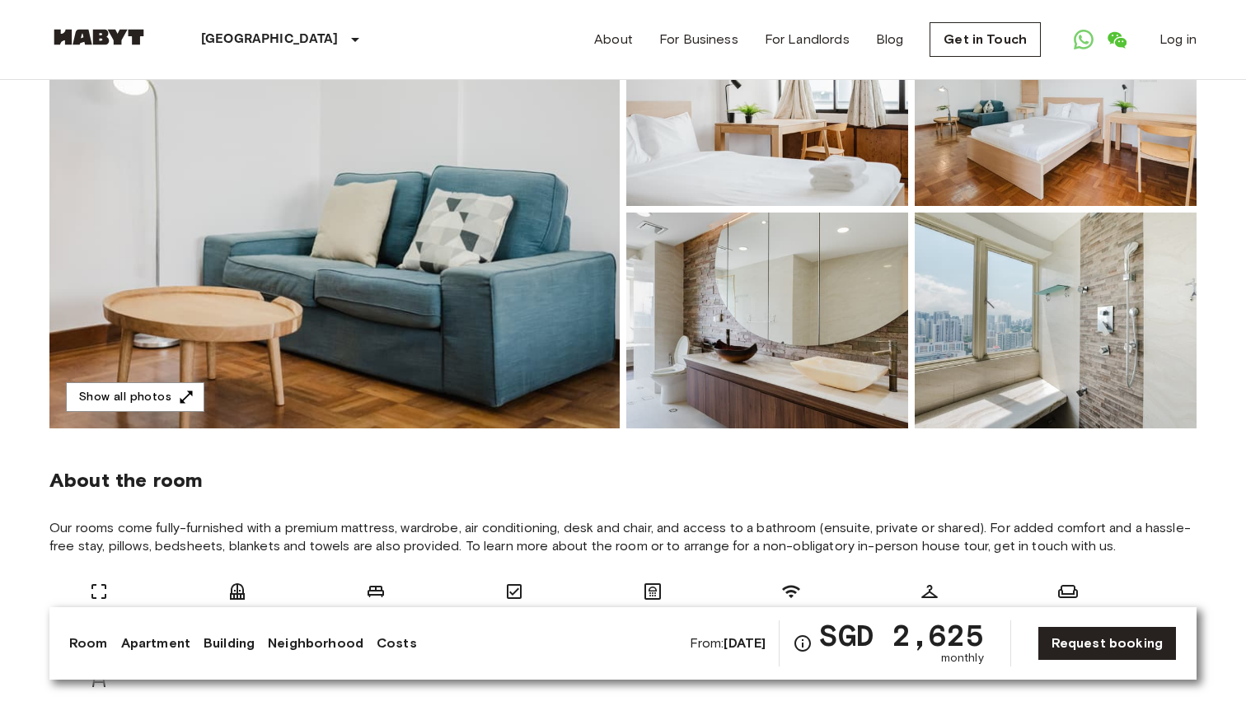
scroll to position [0, 0]
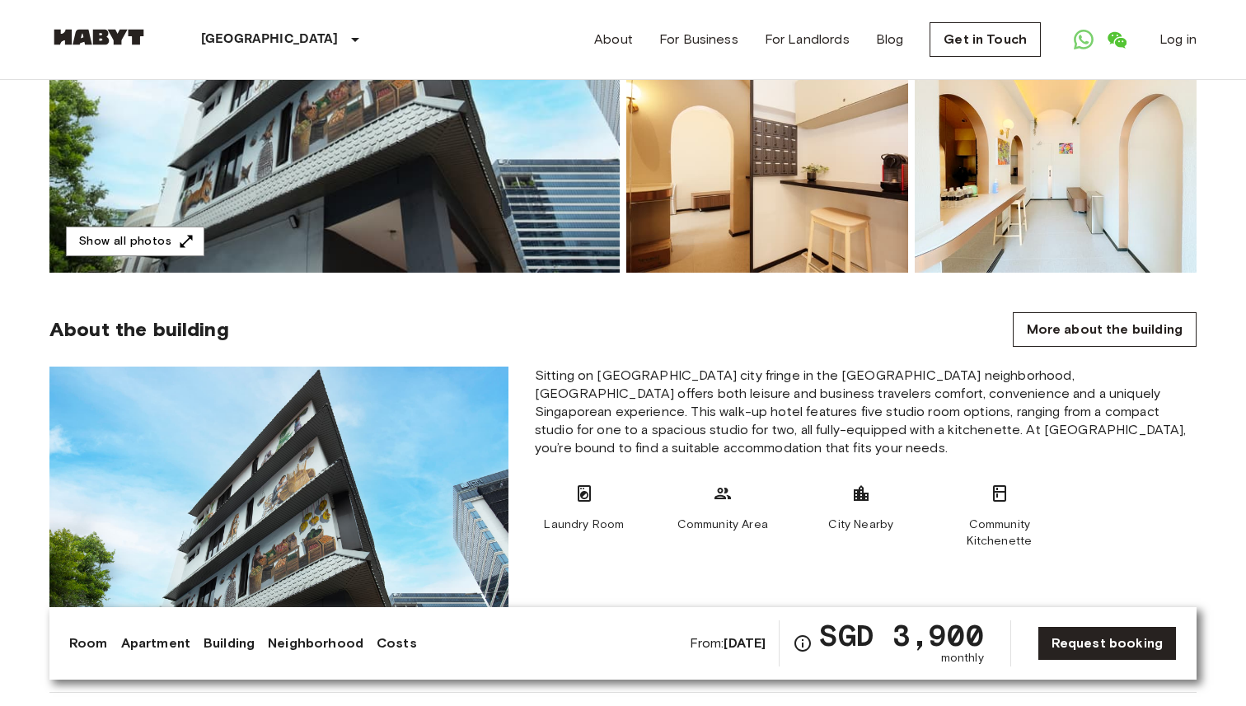
scroll to position [95, 0]
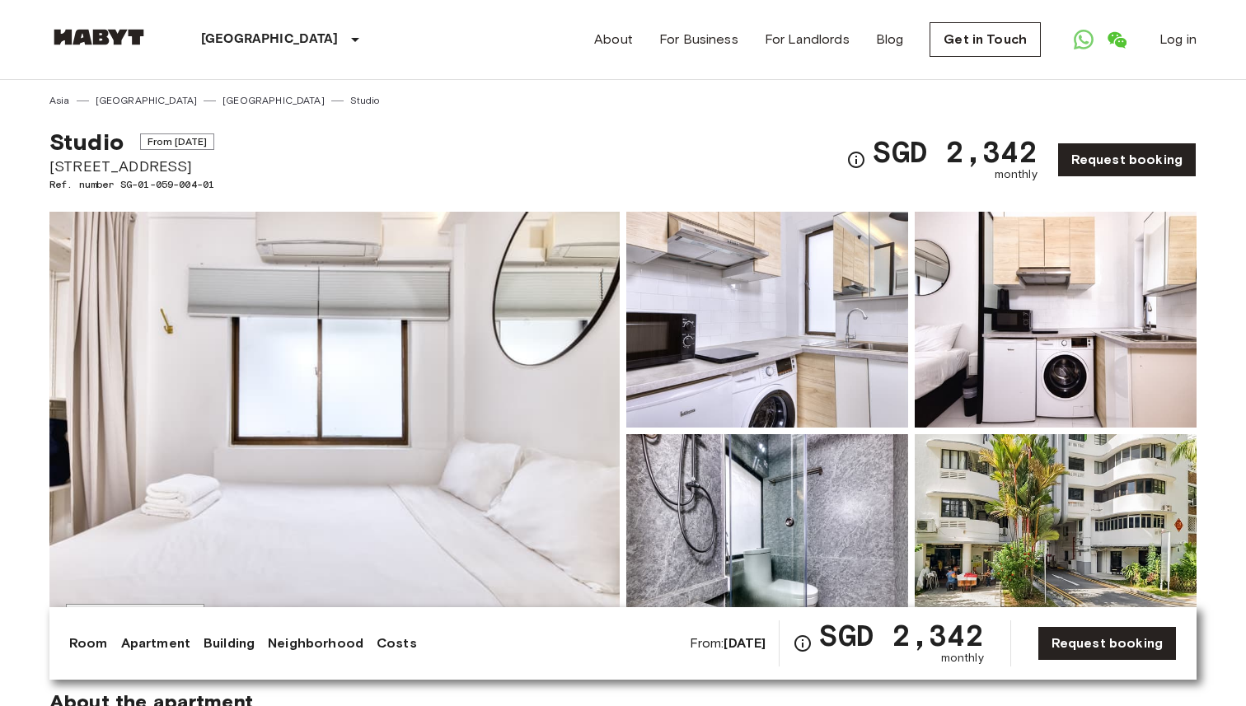
click at [509, 365] on img at bounding box center [334, 431] width 570 height 439
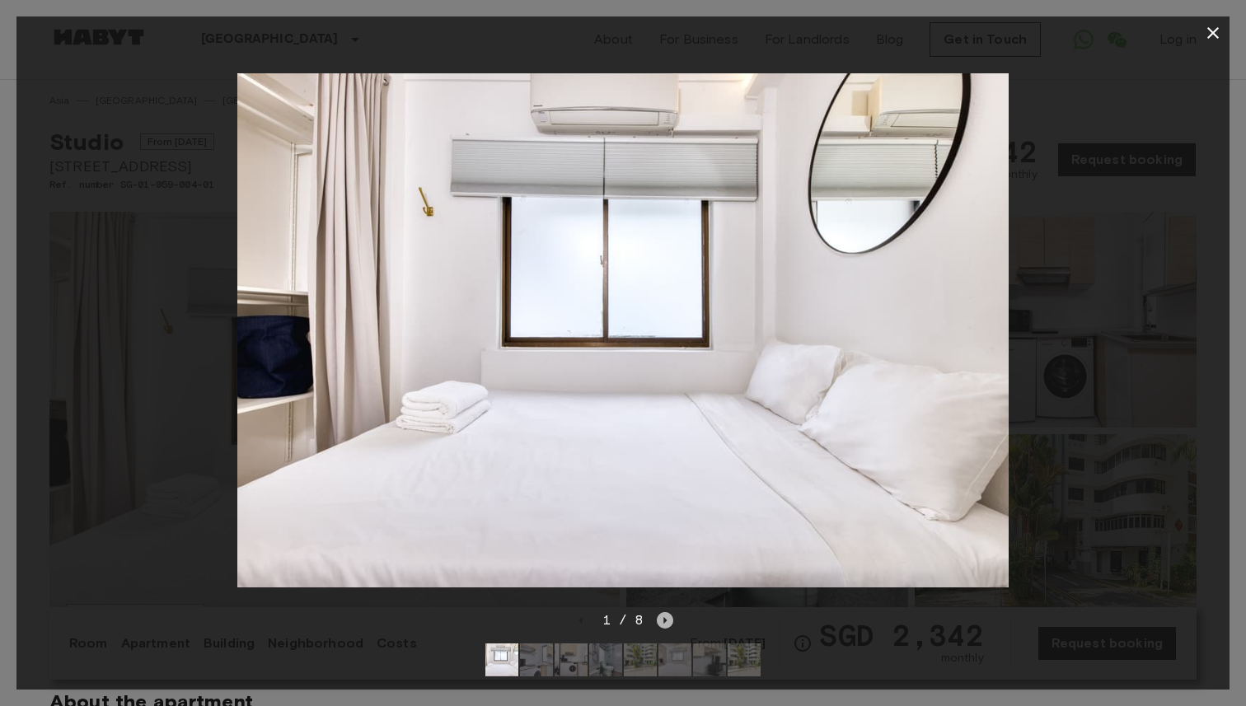
click at [665, 623] on icon "Next image" at bounding box center [665, 620] width 16 height 16
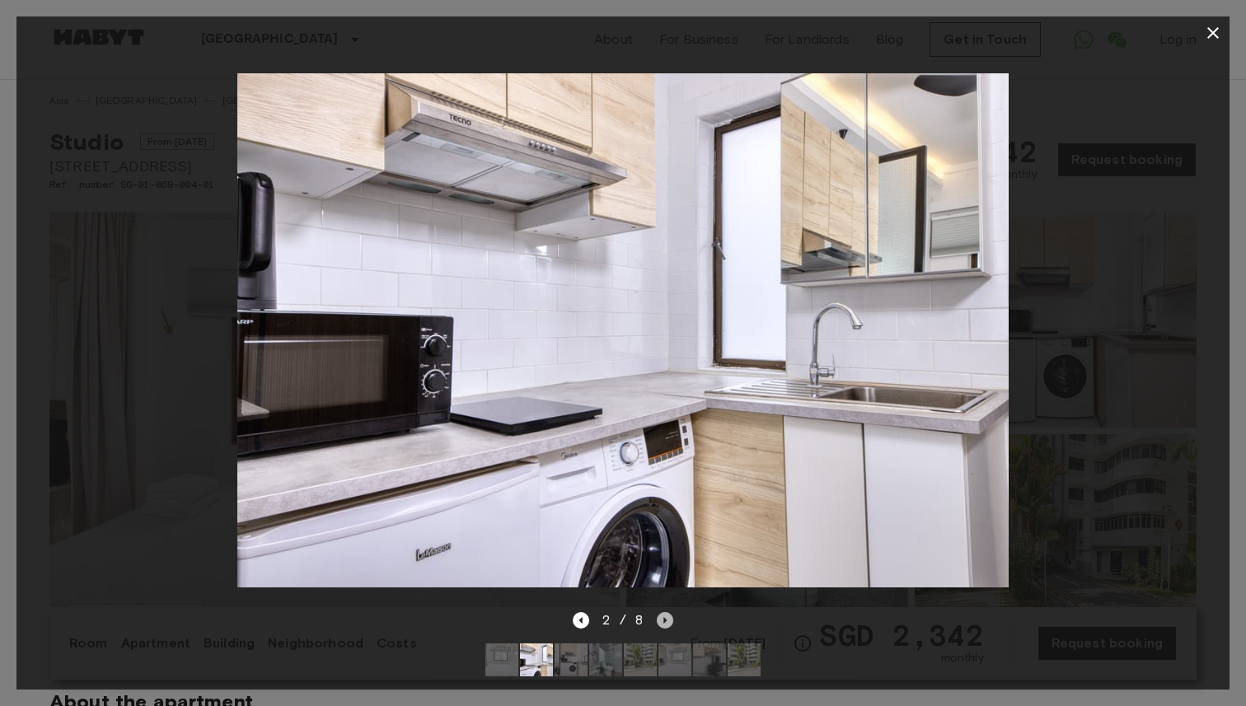
click at [665, 623] on icon "Next image" at bounding box center [665, 620] width 16 height 16
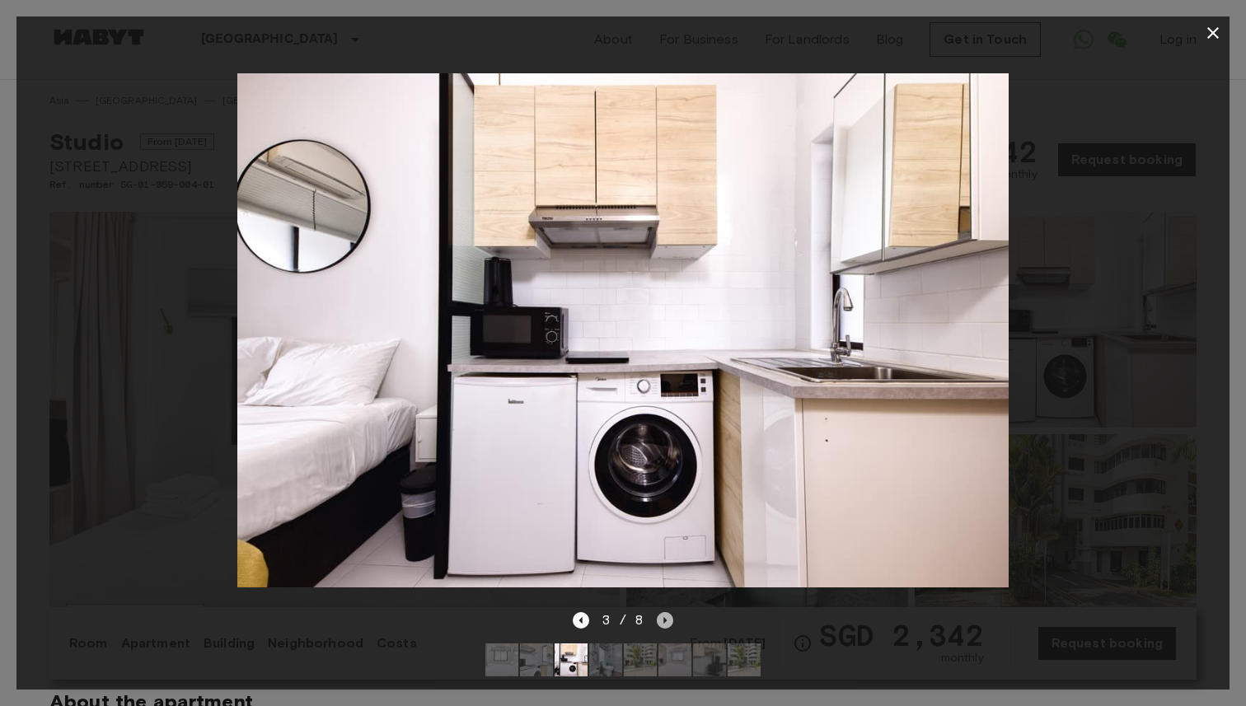
click at [665, 623] on icon "Next image" at bounding box center [665, 620] width 16 height 16
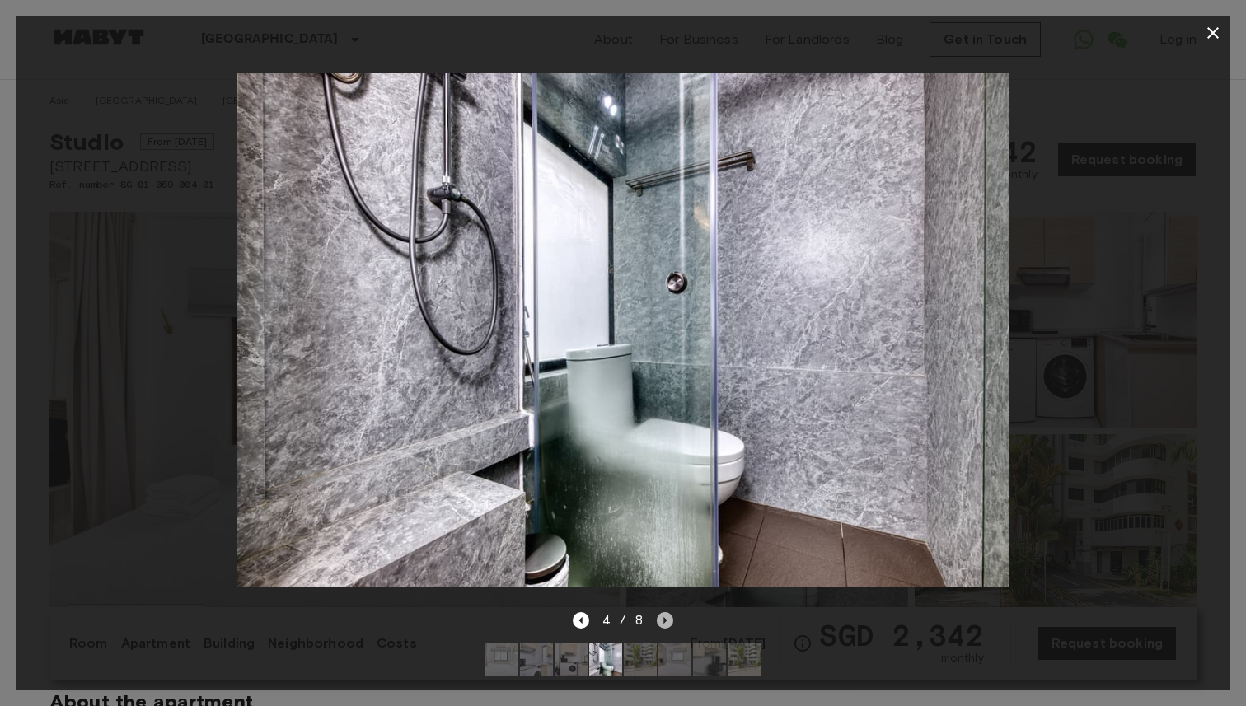
click at [665, 623] on icon "Next image" at bounding box center [665, 620] width 16 height 16
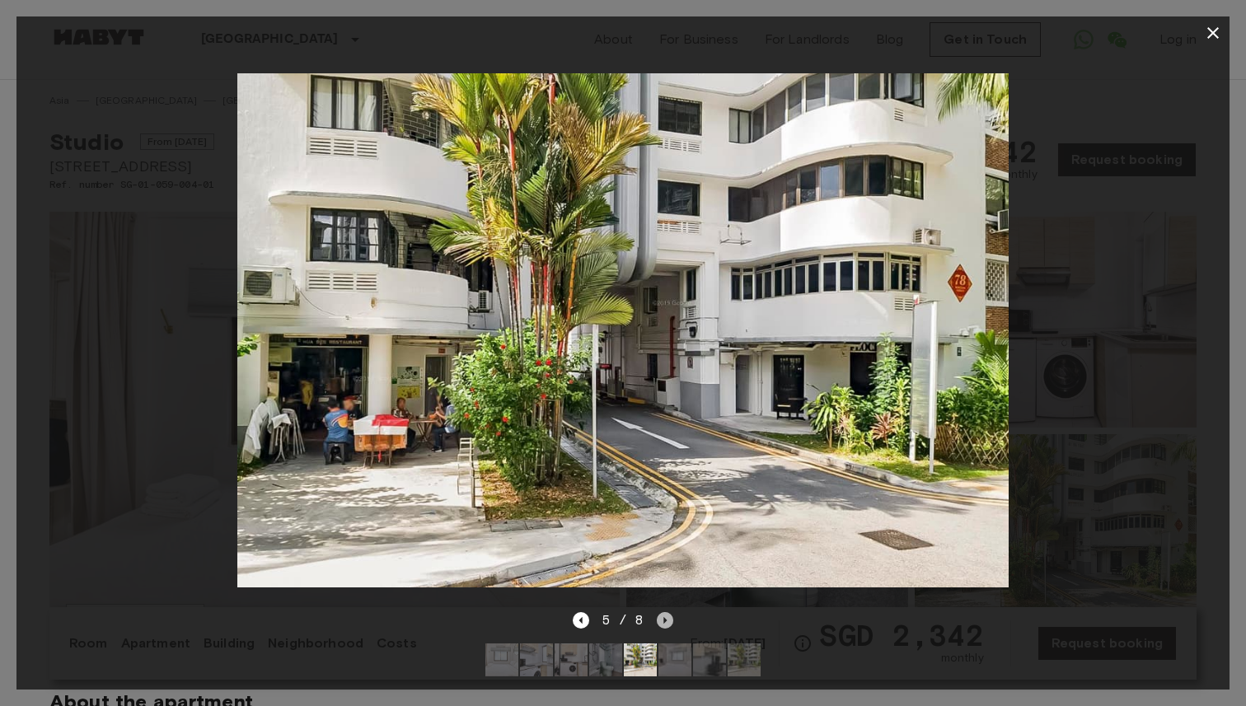
click at [665, 623] on icon "Next image" at bounding box center [665, 620] width 16 height 16
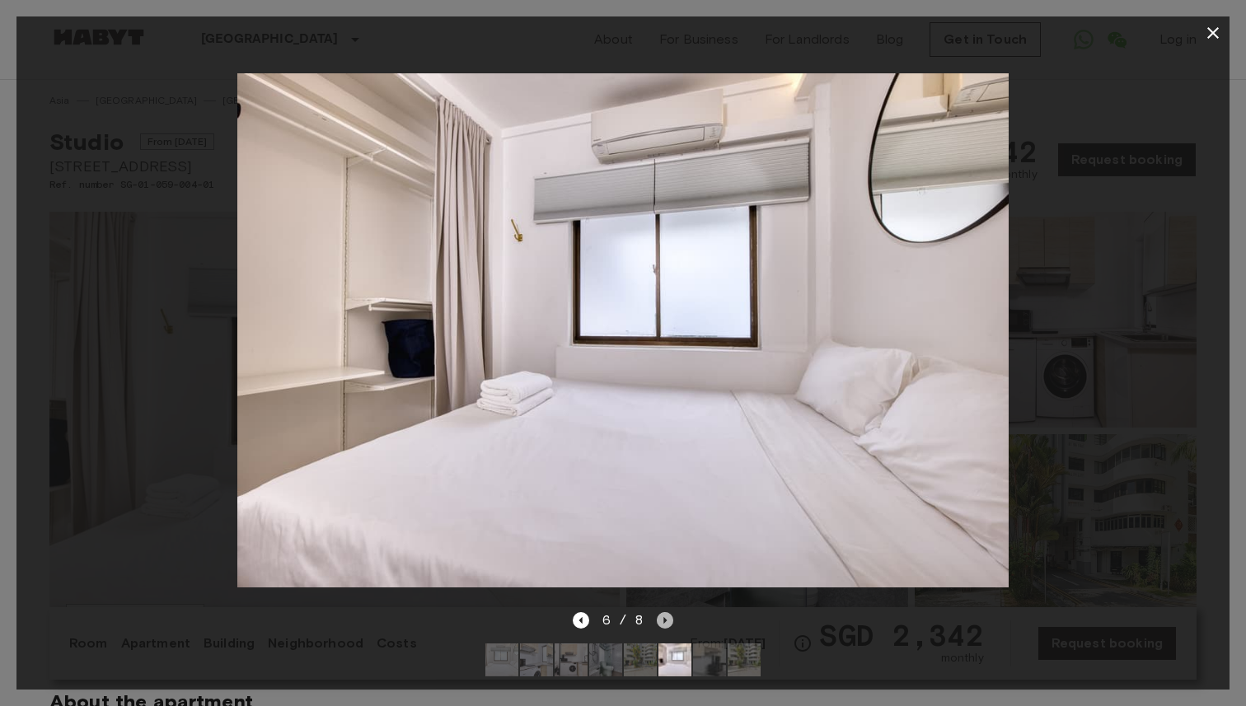
click at [665, 623] on icon "Next image" at bounding box center [665, 620] width 16 height 16
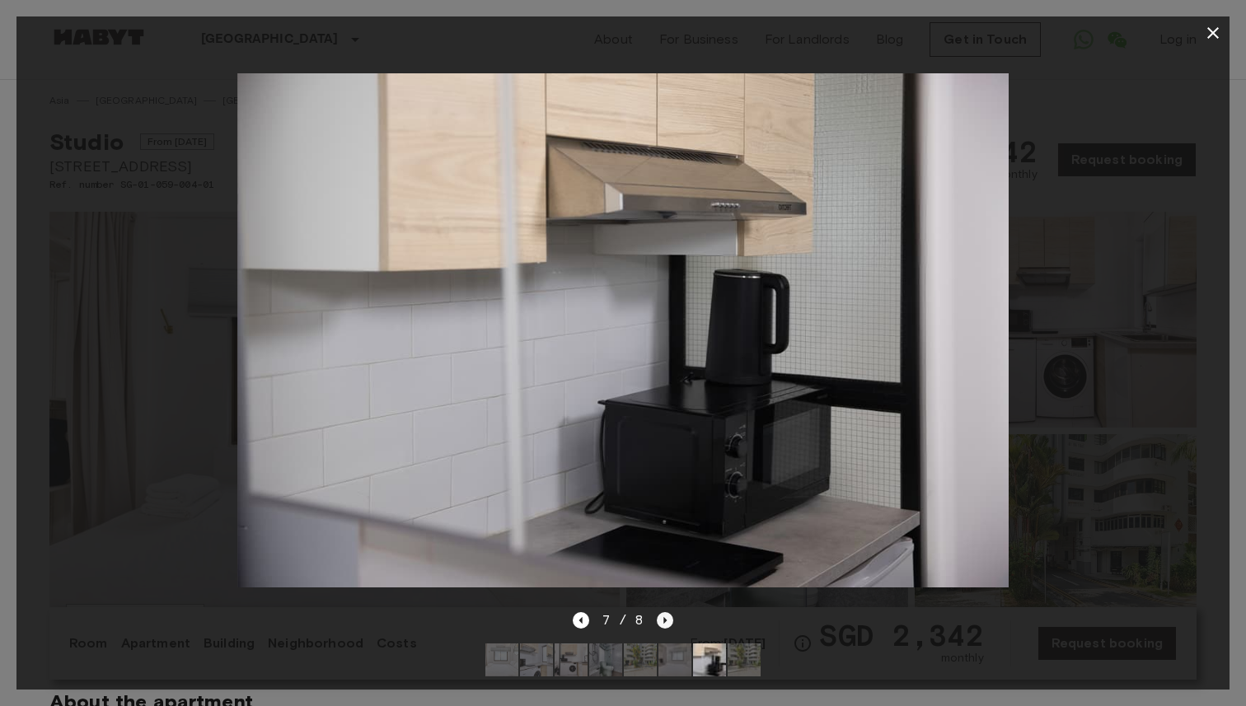
click at [665, 623] on icon "Next image" at bounding box center [665, 620] width 16 height 16
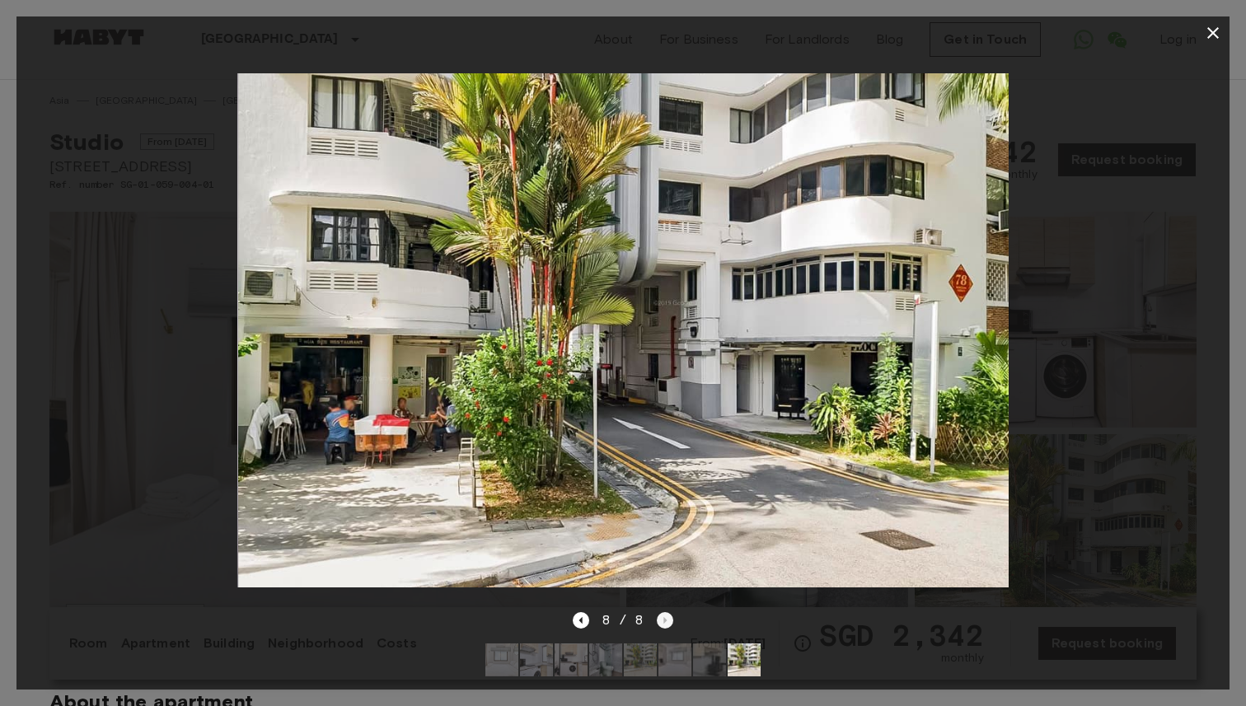
click at [665, 623] on div "8 / 8" at bounding box center [623, 621] width 101 height 20
click at [1213, 38] on icon "button" at bounding box center [1213, 33] width 20 height 20
